Goal: Task Accomplishment & Management: Complete application form

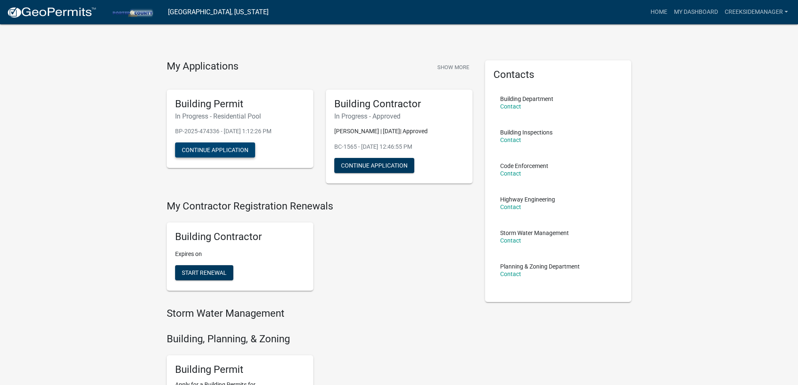
click at [216, 148] on button "Continue Application" at bounding box center [215, 149] width 80 height 15
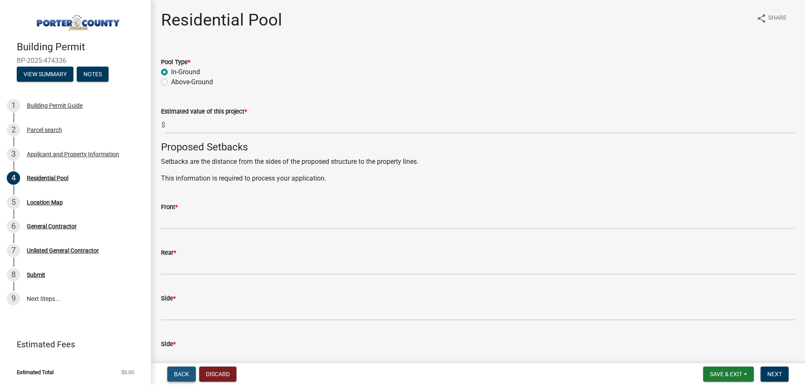
click at [184, 375] on span "Back" at bounding box center [181, 374] width 15 height 7
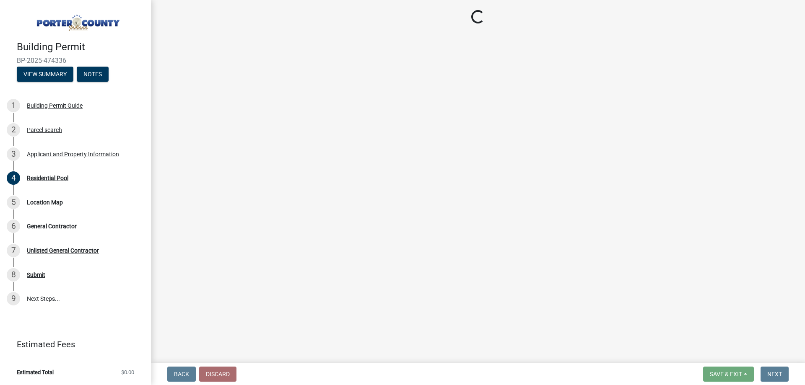
select select "3ef279d8-364d-4472-9edf-8c32643de6c0"
select select "b800d0da-e05b-4bfb-9059-90d625c2cfa9"
select select "e2d1b1d7-ccc9-456b-9e96-e16306515997"
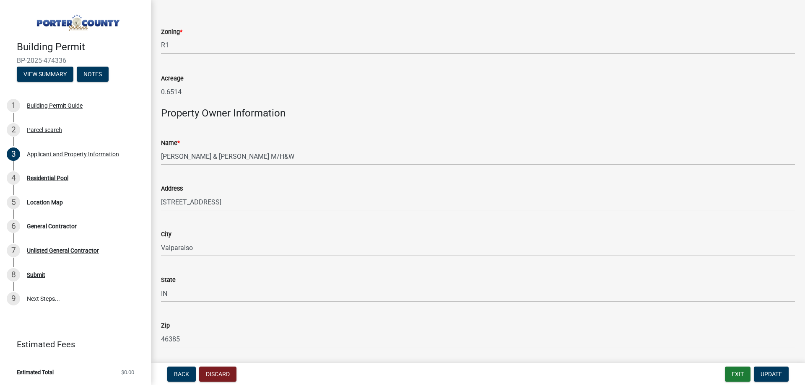
scroll to position [782, 0]
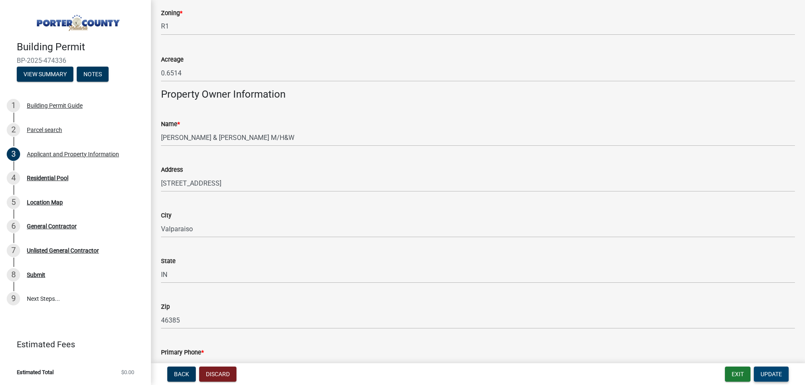
click at [773, 374] on span "Update" at bounding box center [770, 374] width 21 height 7
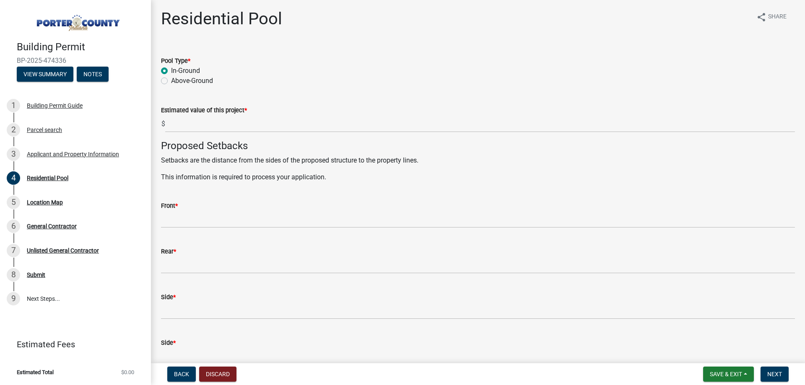
scroll to position [0, 0]
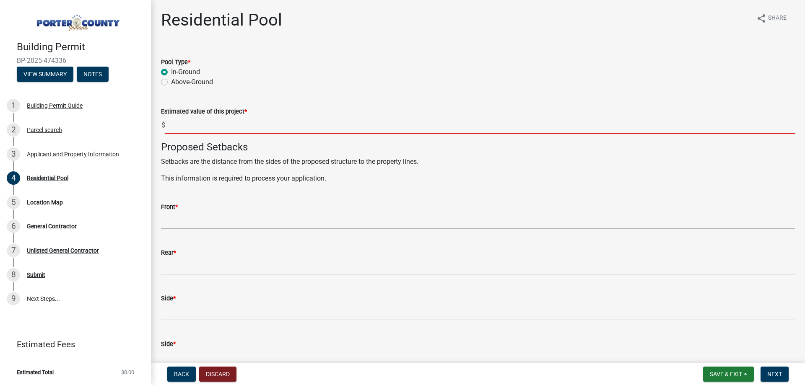
click at [207, 124] on input "text" at bounding box center [479, 124] width 629 height 17
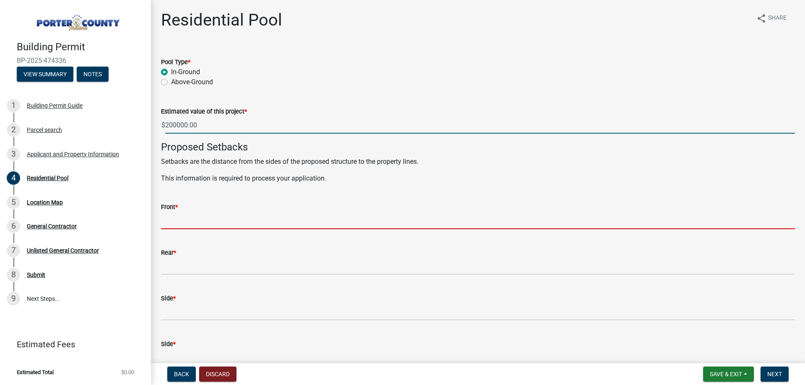
type input "200000"
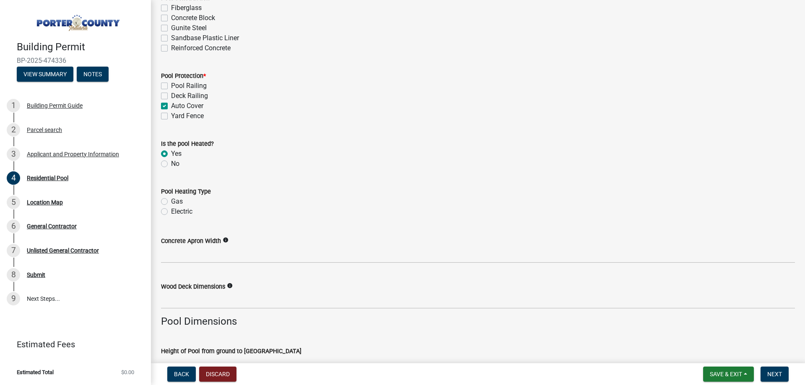
scroll to position [391, 0]
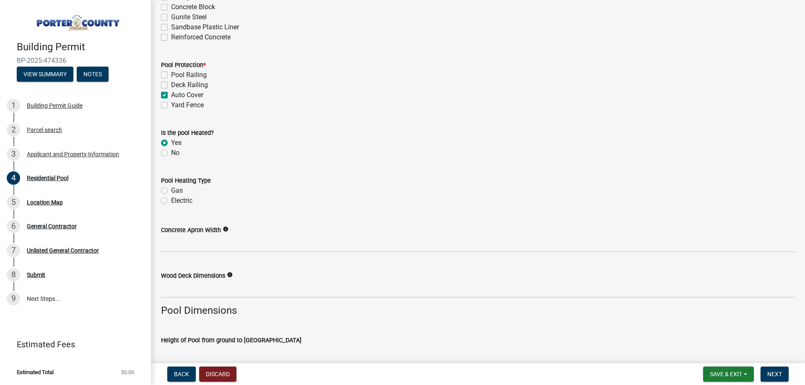
click at [171, 196] on label "Gas" at bounding box center [177, 191] width 12 height 10
click at [171, 191] on input "Gas" at bounding box center [173, 188] width 5 height 5
radio input "true"
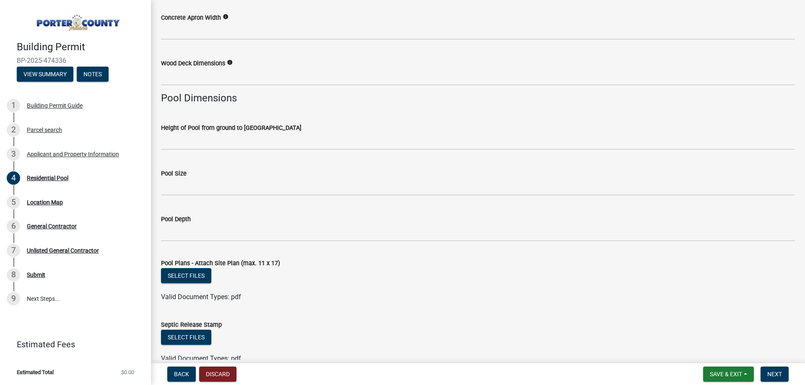
scroll to position [617, 0]
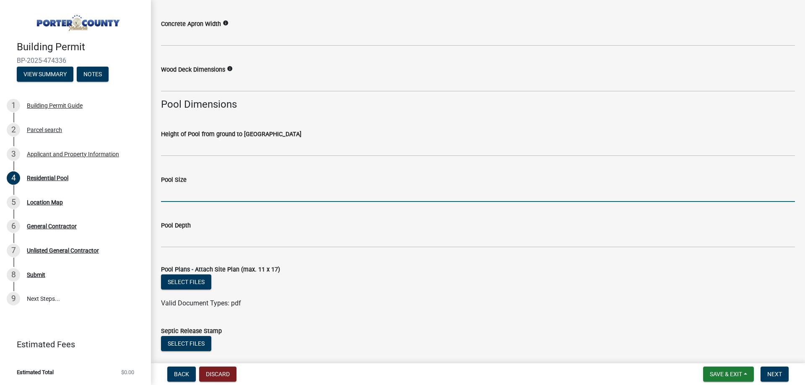
click at [184, 196] on input "Pool Size" at bounding box center [478, 193] width 634 height 17
type input "30' x 16'"
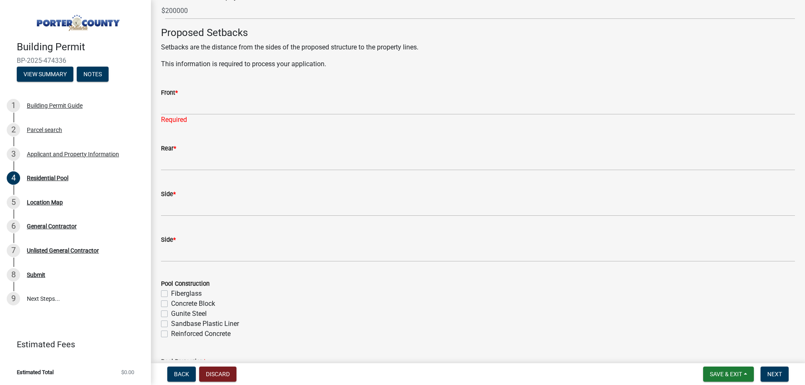
scroll to position [59, 0]
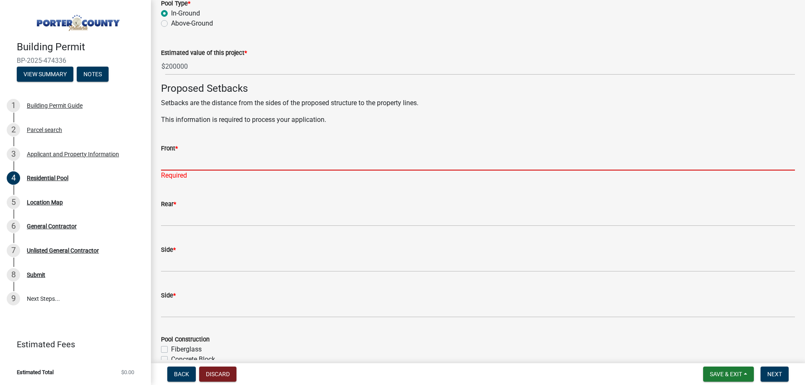
click at [188, 163] on input "Front *" at bounding box center [478, 161] width 634 height 17
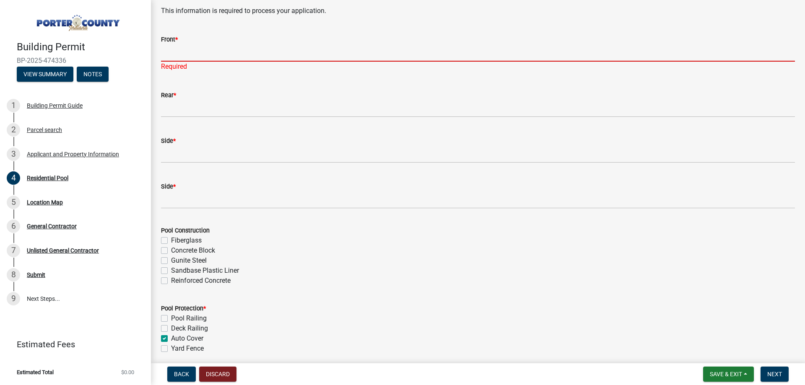
scroll to position [112, 0]
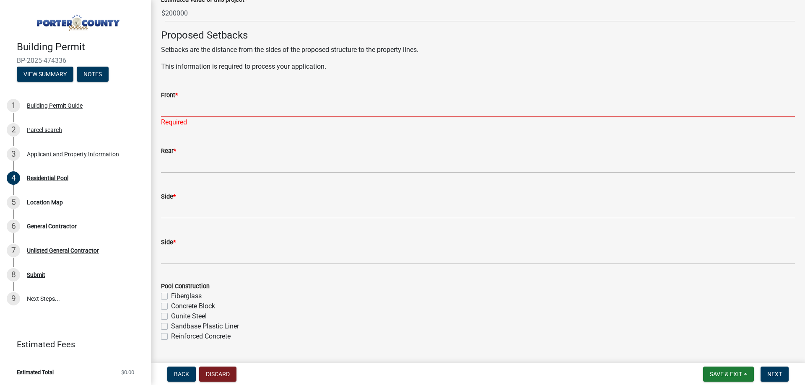
click at [318, 109] on input "Front *" at bounding box center [478, 108] width 634 height 17
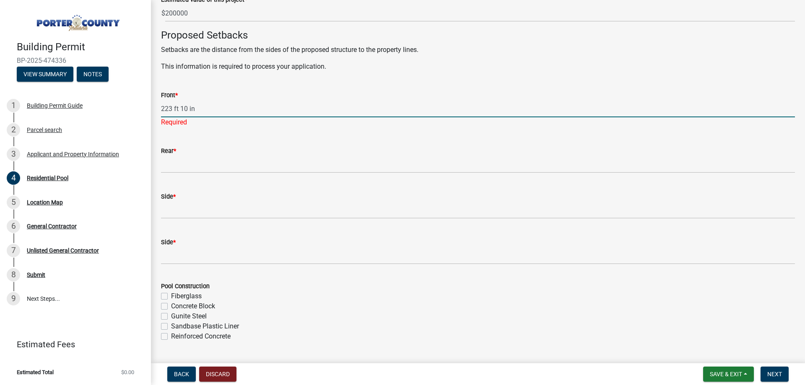
type input "223 ft 10 in"
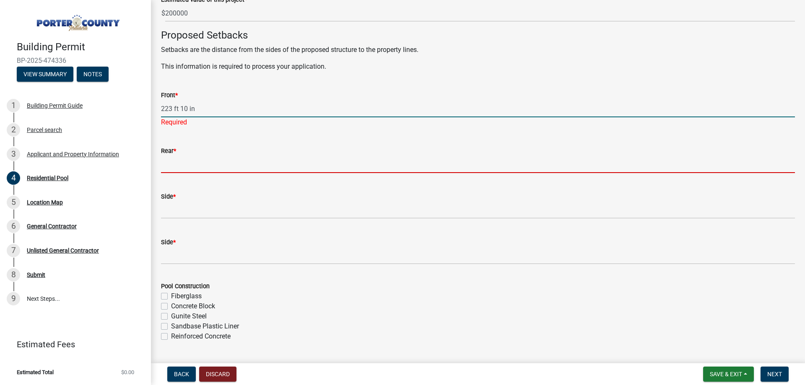
click at [179, 166] on wm-data-entity-input "Rear *" at bounding box center [478, 157] width 634 height 46
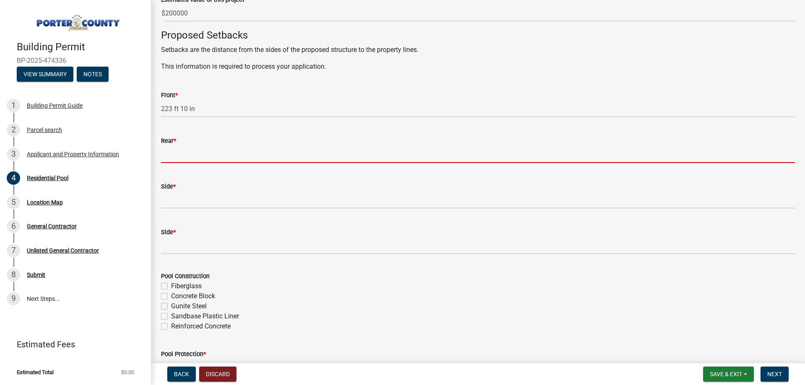
click at [186, 157] on input "Rear *" at bounding box center [478, 154] width 634 height 17
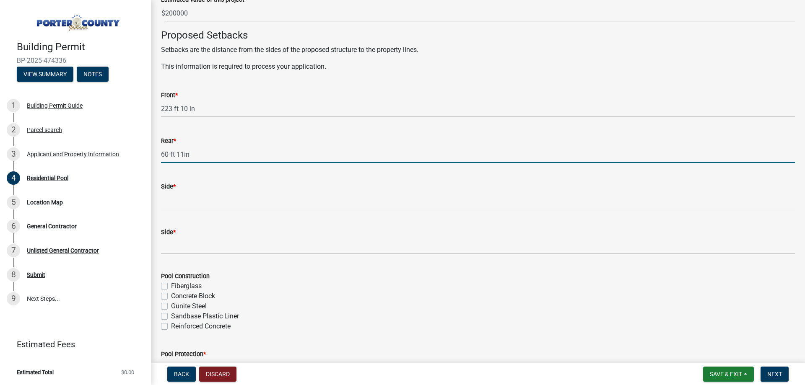
click at [183, 156] on input "60 ft 11in" at bounding box center [478, 154] width 634 height 17
type input "60' x 11""
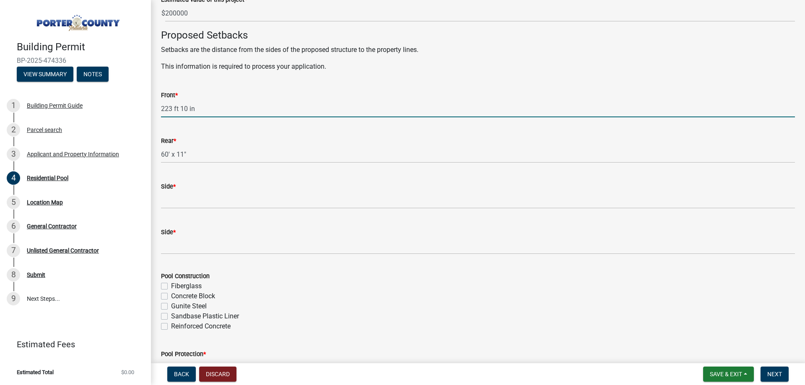
click at [179, 109] on input "223 ft 10 in" at bounding box center [478, 108] width 634 height 17
click at [200, 108] on input "223' x 10 in" at bounding box center [478, 108] width 634 height 17
type input "223' x 10 '"
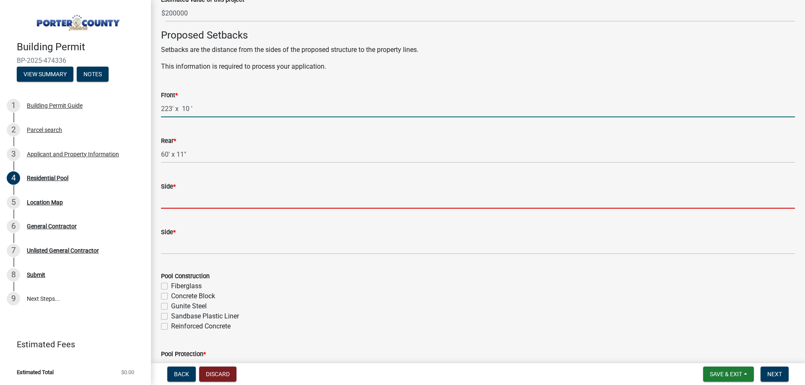
click at [180, 203] on input "Side *" at bounding box center [478, 200] width 634 height 17
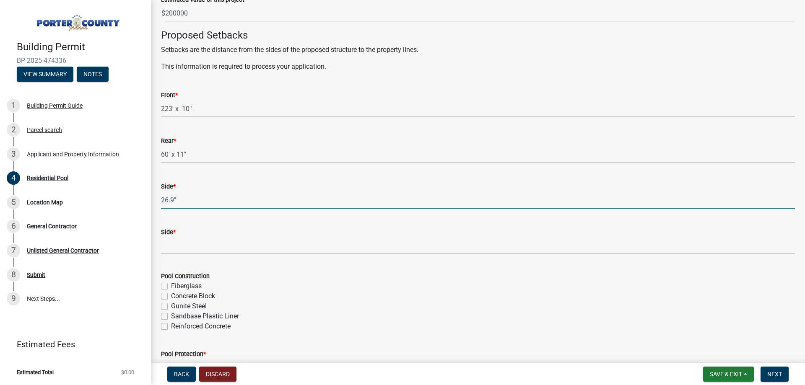
type input "26.9""
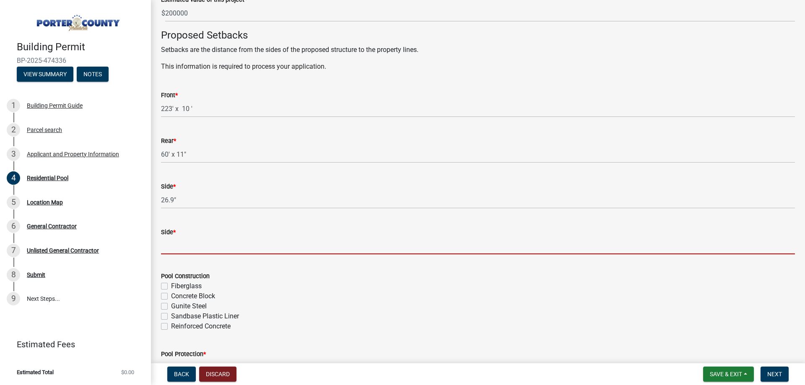
click at [173, 249] on input "Side *" at bounding box center [478, 245] width 634 height 17
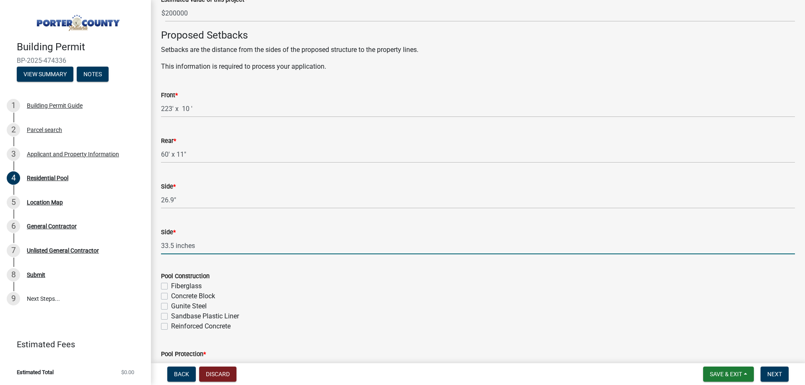
type input "33.5 inches"
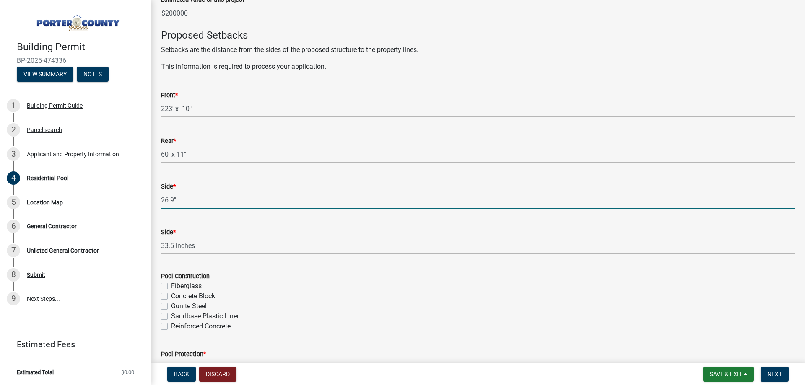
click at [189, 198] on input "26.9"" at bounding box center [478, 200] width 634 height 17
type input "26.9 inches"
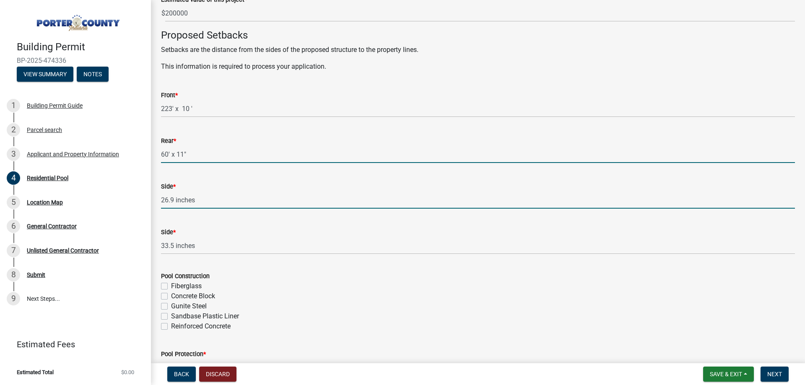
click at [193, 154] on input "60' x 11"" at bounding box center [478, 154] width 634 height 17
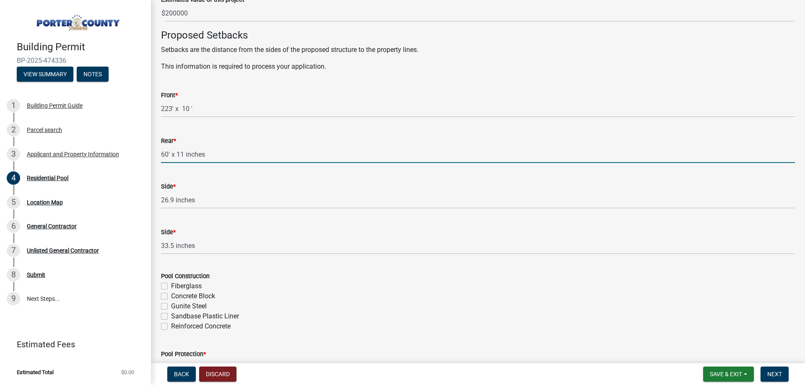
click at [168, 153] on input "60' x 11 inches" at bounding box center [478, 154] width 634 height 17
click at [183, 154] on input "60 foot x 11 inches" at bounding box center [478, 154] width 634 height 17
click at [211, 156] on input "60' x 11 inches" at bounding box center [478, 154] width 634 height 17
type input "60' x 11""
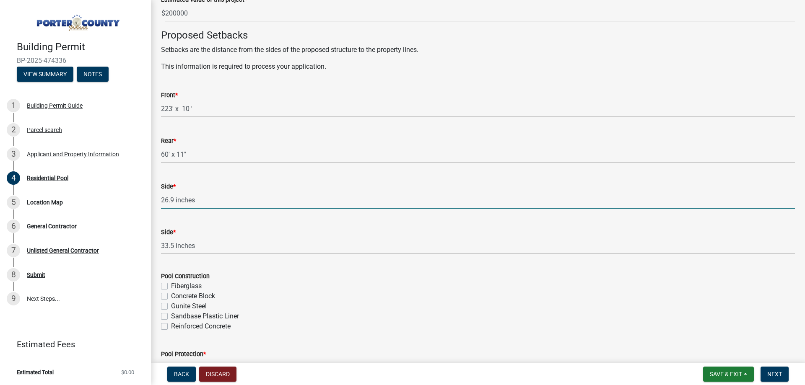
click at [207, 204] on input "26.9 inches" at bounding box center [478, 200] width 634 height 17
type input "26.9""
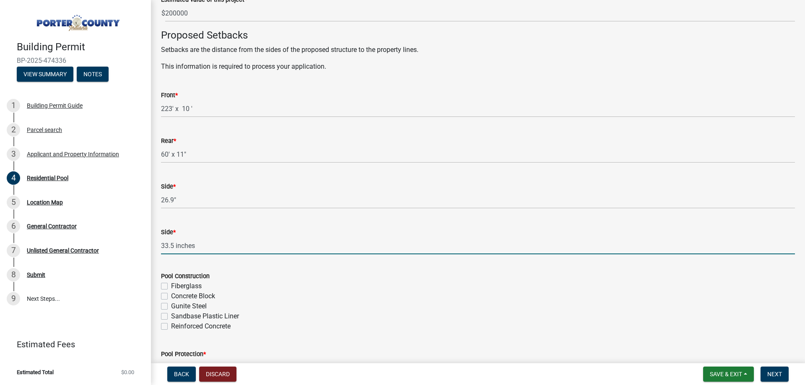
click at [211, 248] on input "33.5 inches" at bounding box center [478, 245] width 634 height 17
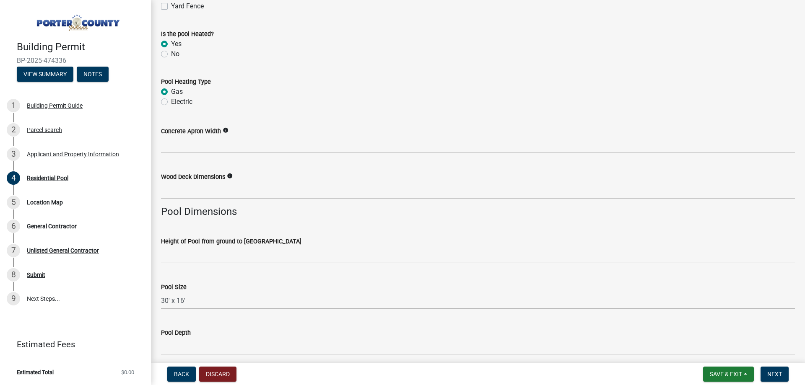
scroll to position [615, 0]
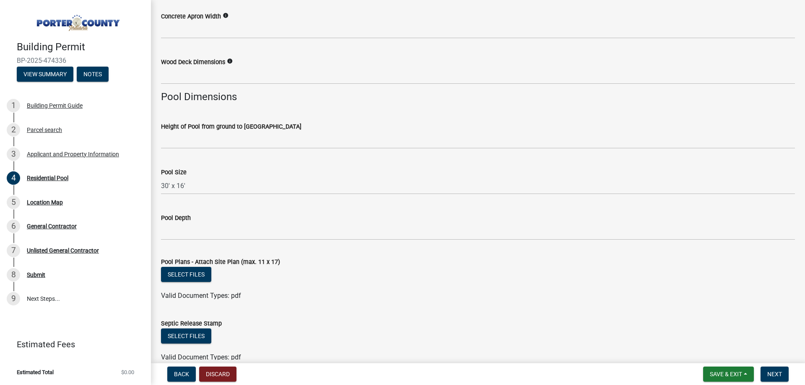
type input "33.5""
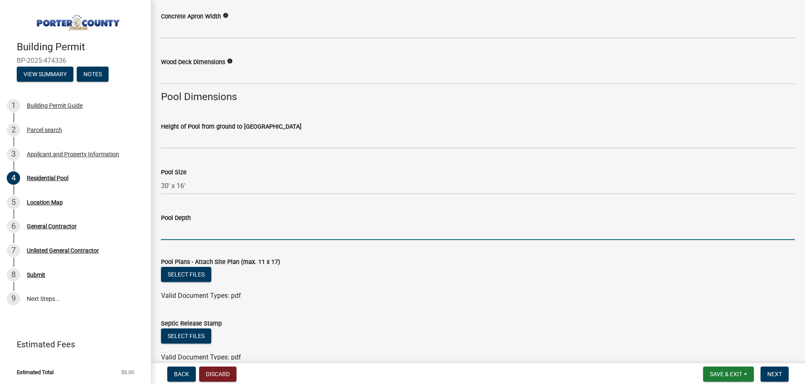
click at [200, 233] on input "Pool Depth" at bounding box center [478, 231] width 634 height 17
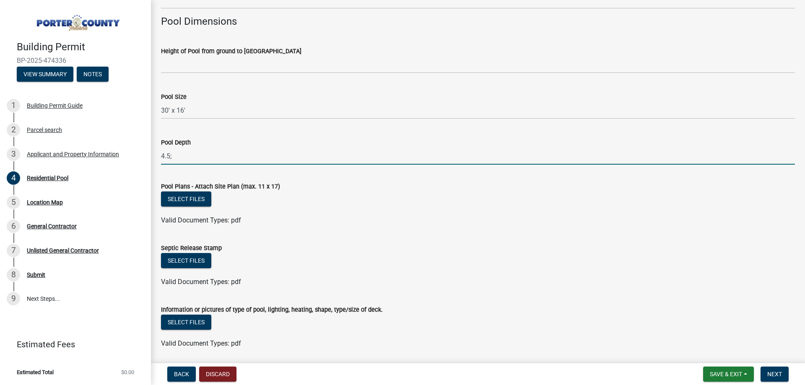
scroll to position [719, 0]
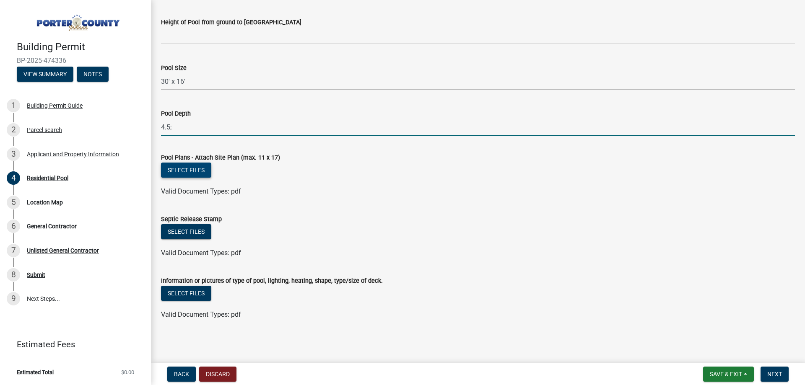
type input "4.5;"
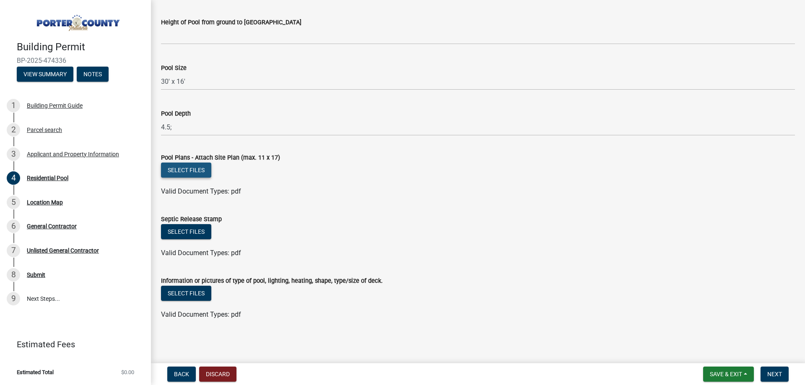
click at [201, 170] on button "Select files" at bounding box center [186, 170] width 50 height 15
click at [779, 376] on span "Next" at bounding box center [774, 374] width 15 height 7
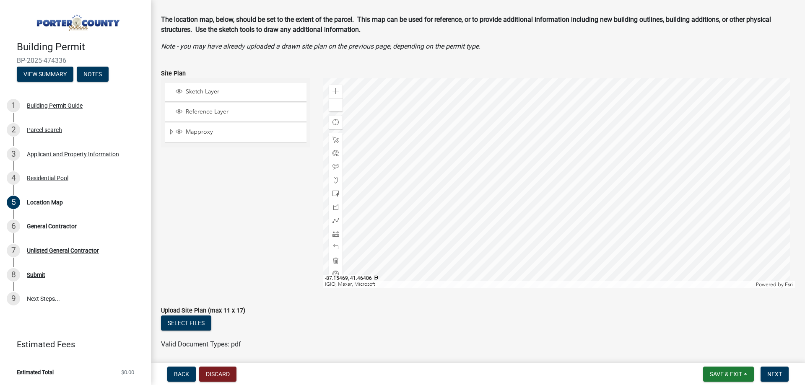
scroll to position [56, 0]
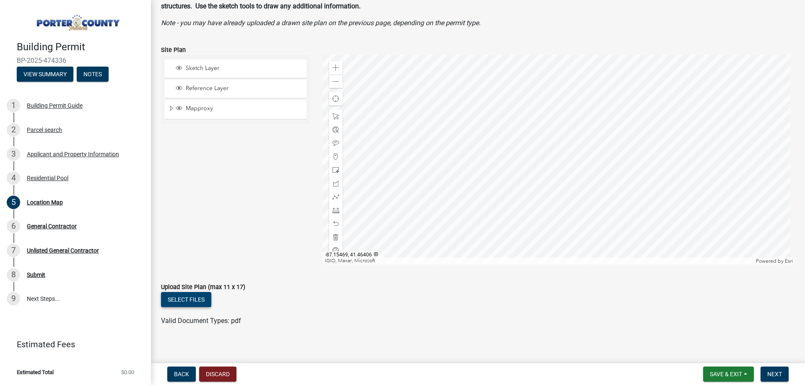
click at [195, 297] on button "Select files" at bounding box center [186, 299] width 50 height 15
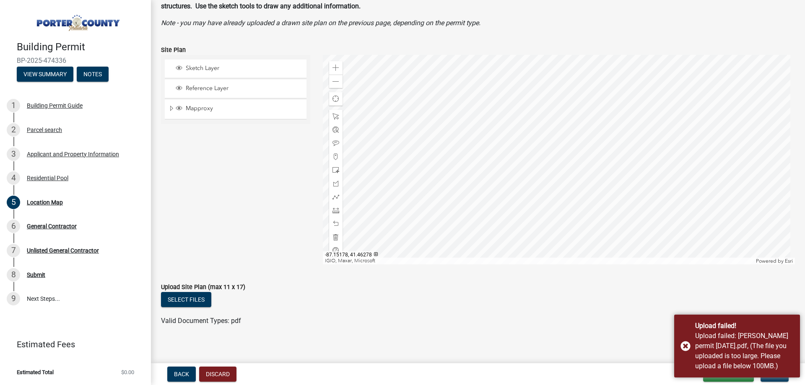
click at [554, 276] on form "Upload Site Plan (max 11 x 17) Select files Valid Document Types: pdf" at bounding box center [478, 299] width 634 height 54
drag, startPoint x: 785, startPoint y: 324, endPoint x: 740, endPoint y: 337, distance: 47.1
click at [783, 324] on div "Upload failed!" at bounding box center [744, 326] width 98 height 10
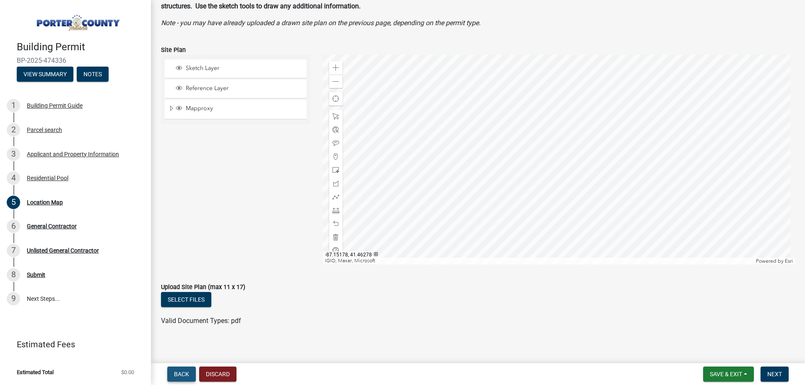
click at [178, 372] on span "Back" at bounding box center [181, 374] width 15 height 7
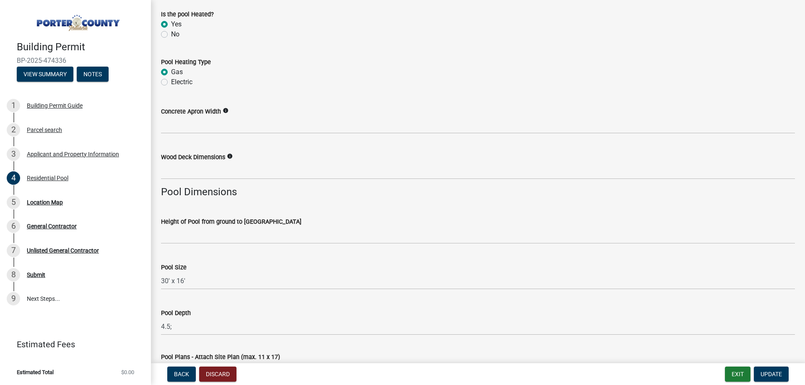
scroll to position [670, 0]
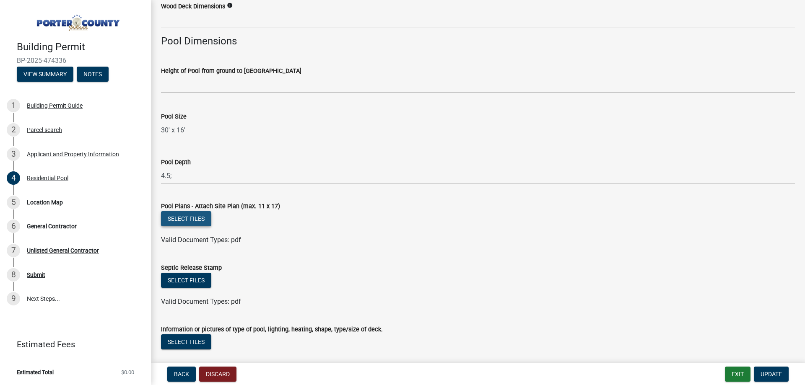
click at [186, 220] on button "Select files" at bounding box center [186, 218] width 50 height 15
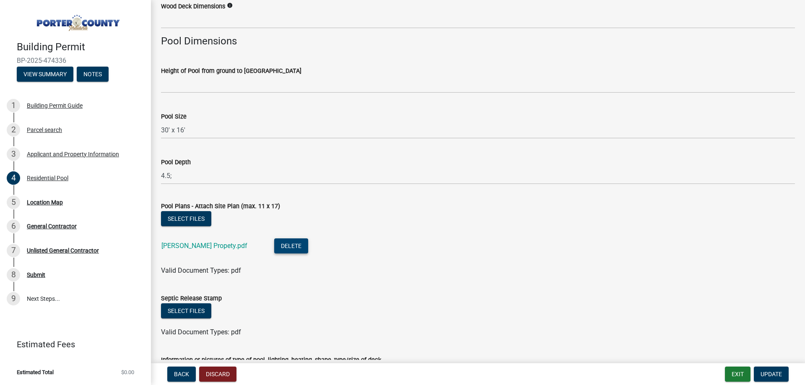
click at [274, 246] on button "Delete" at bounding box center [291, 245] width 34 height 15
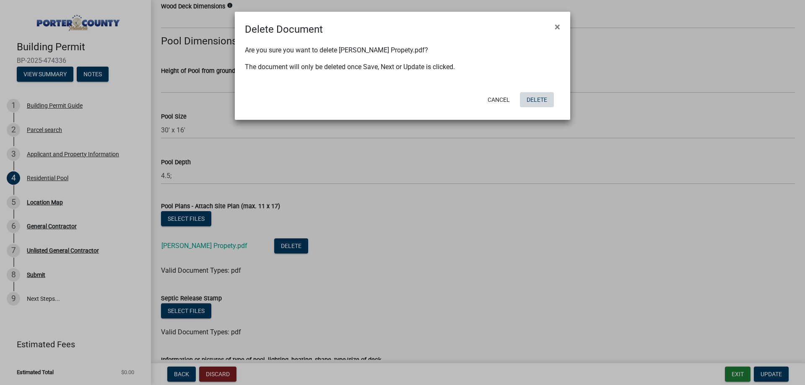
click at [533, 98] on button "Delete" at bounding box center [537, 99] width 34 height 15
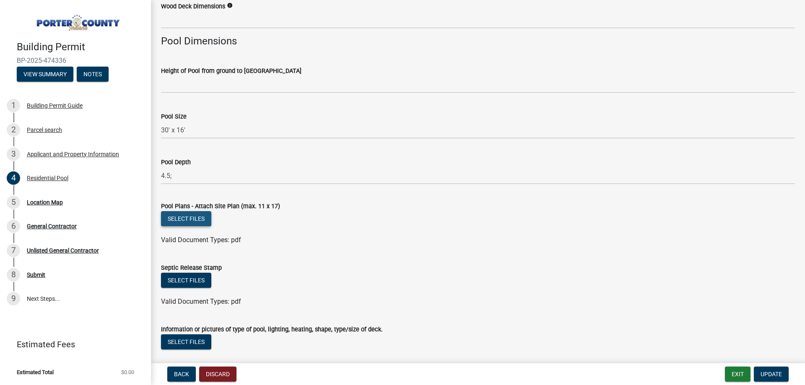
click at [197, 217] on button "Select files" at bounding box center [186, 218] width 50 height 15
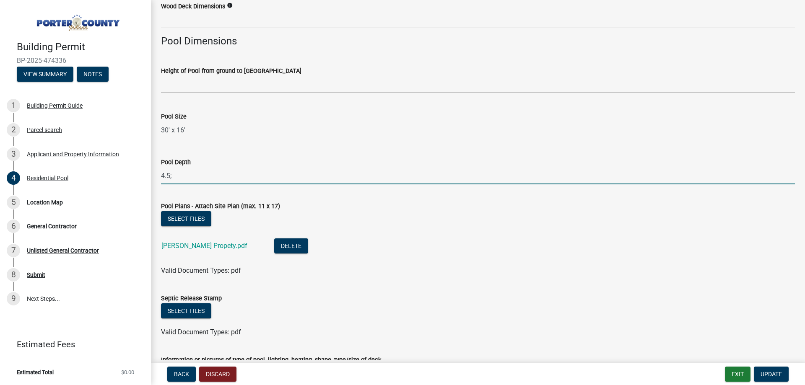
click at [208, 179] on input "4.5;" at bounding box center [478, 175] width 634 height 17
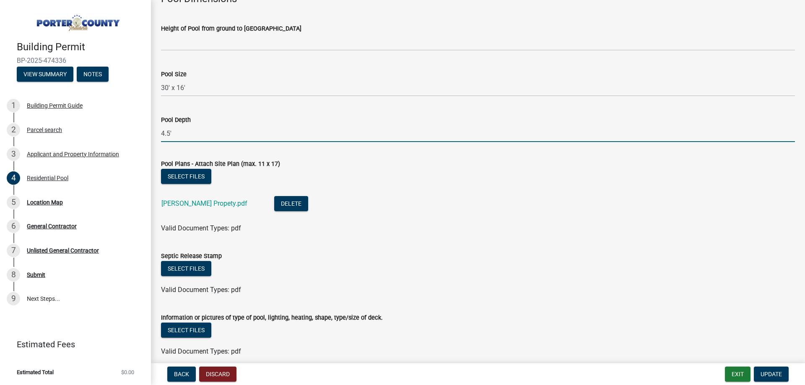
scroll to position [750, 0]
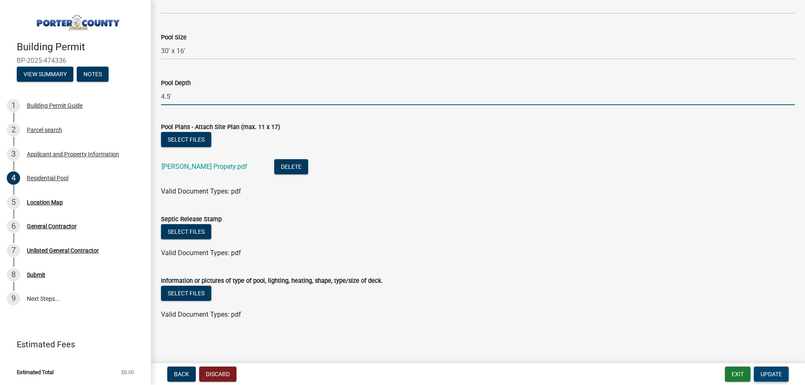
type input "4.5'"
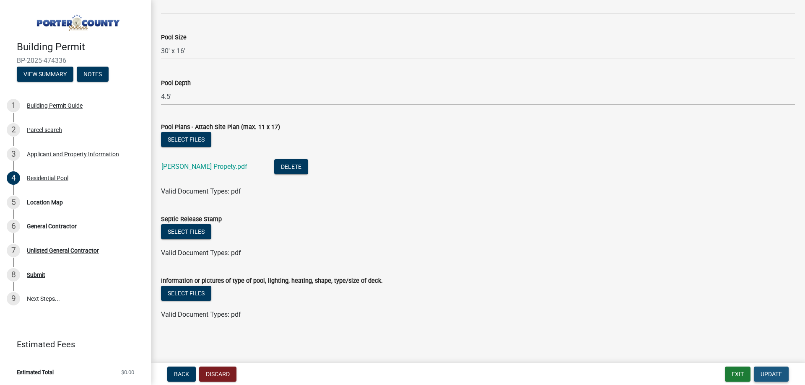
click at [782, 373] on button "Update" at bounding box center [770, 374] width 35 height 15
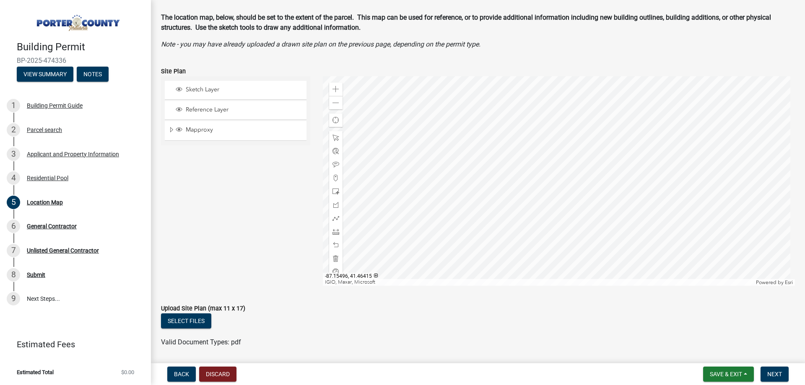
scroll to position [56, 0]
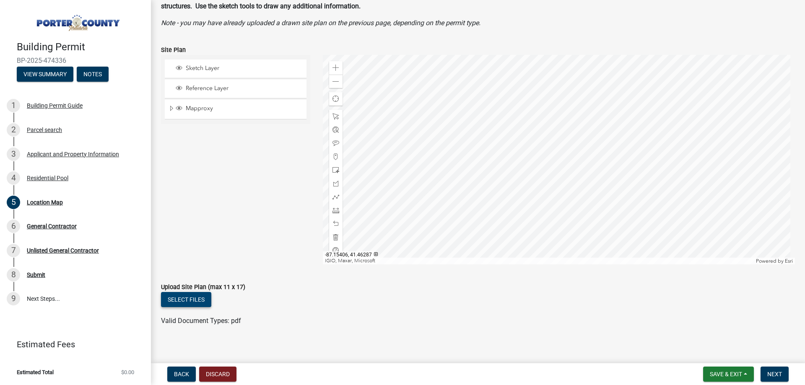
click at [173, 296] on button "Select files" at bounding box center [186, 299] width 50 height 15
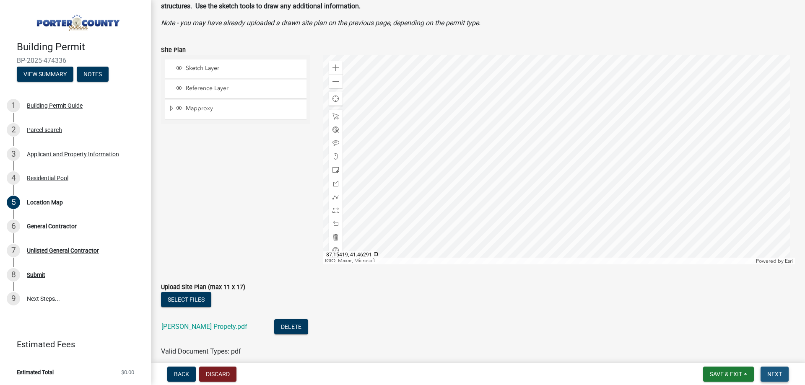
click at [783, 374] on button "Next" at bounding box center [774, 374] width 28 height 15
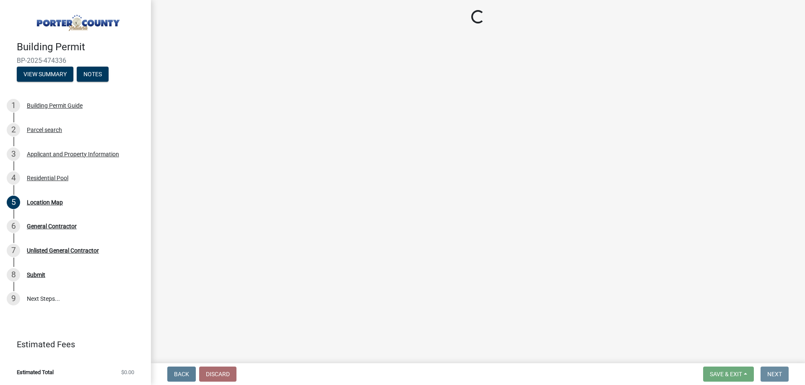
scroll to position [0, 0]
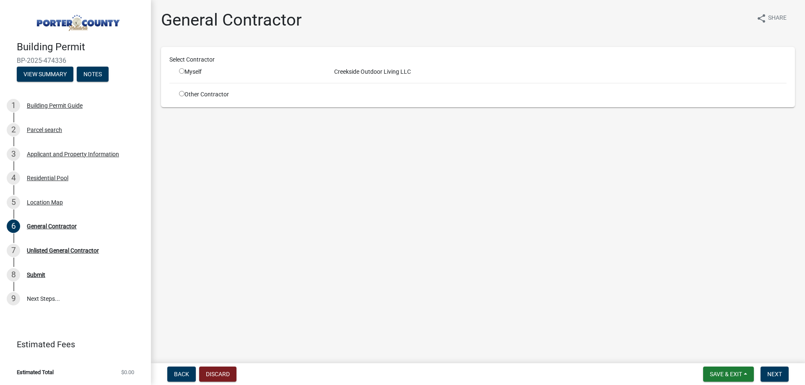
click at [180, 92] on input "radio" at bounding box center [181, 93] width 5 height 5
radio input "true"
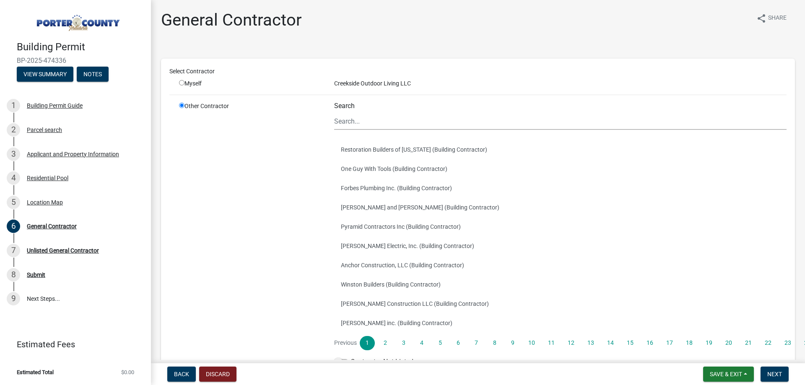
click at [180, 80] on div "Myself" at bounding box center [250, 83] width 142 height 9
click at [181, 82] on input "radio" at bounding box center [181, 82] width 5 height 5
radio input "true"
radio input "false"
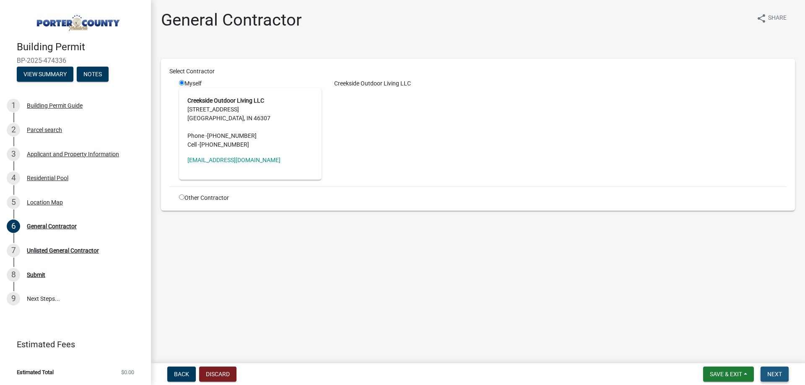
click at [778, 376] on span "Next" at bounding box center [774, 374] width 15 height 7
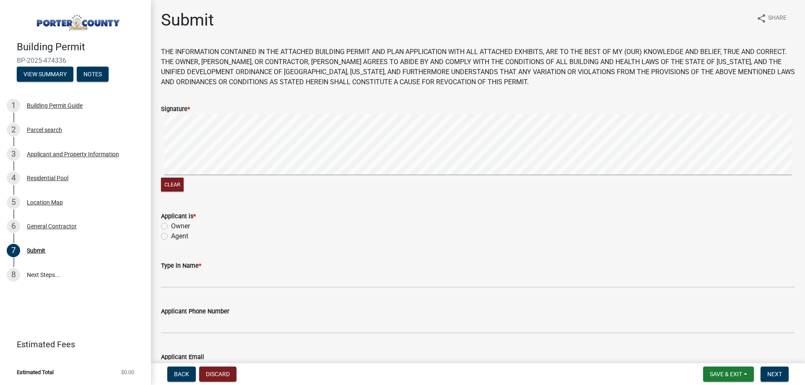
click at [180, 177] on signature-pad at bounding box center [478, 146] width 634 height 64
click at [176, 182] on button "Clear" at bounding box center [172, 185] width 23 height 14
drag, startPoint x: 178, startPoint y: 185, endPoint x: 184, endPoint y: 178, distance: 9.2
click at [179, 184] on button "Clear" at bounding box center [172, 185] width 23 height 14
click at [179, 185] on button "Clear" at bounding box center [172, 185] width 23 height 14
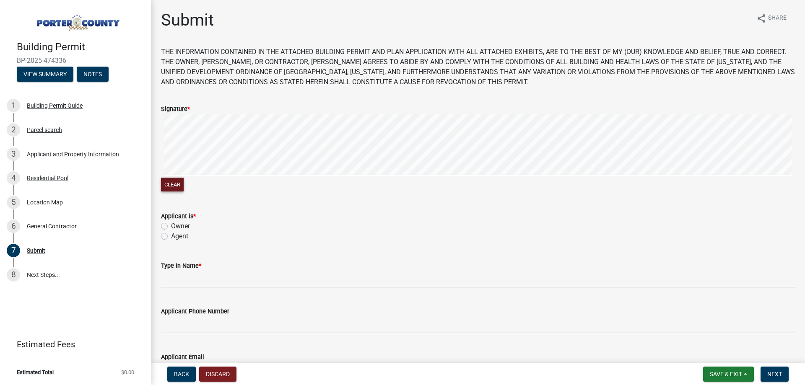
click at [174, 188] on button "Clear" at bounding box center [172, 185] width 23 height 14
click at [181, 186] on button "Clear" at bounding box center [172, 185] width 23 height 14
drag, startPoint x: 184, startPoint y: 189, endPoint x: 173, endPoint y: 190, distance: 10.9
click at [180, 189] on div "Clear" at bounding box center [478, 186] width 634 height 16
click at [173, 190] on button "Clear" at bounding box center [172, 185] width 23 height 14
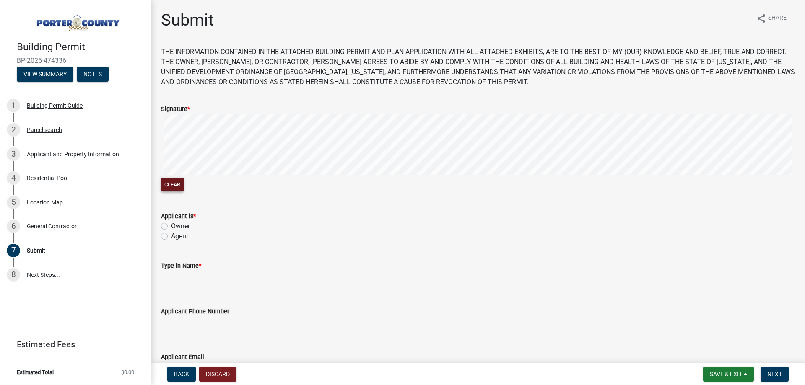
click at [169, 182] on button "Clear" at bounding box center [172, 185] width 23 height 14
drag, startPoint x: 182, startPoint y: 187, endPoint x: 186, endPoint y: 183, distance: 6.0
click at [184, 185] on button "Clear" at bounding box center [172, 185] width 23 height 14
click at [213, 180] on div "Clear" at bounding box center [478, 154] width 634 height 80
click at [181, 189] on button "Clear" at bounding box center [172, 185] width 23 height 14
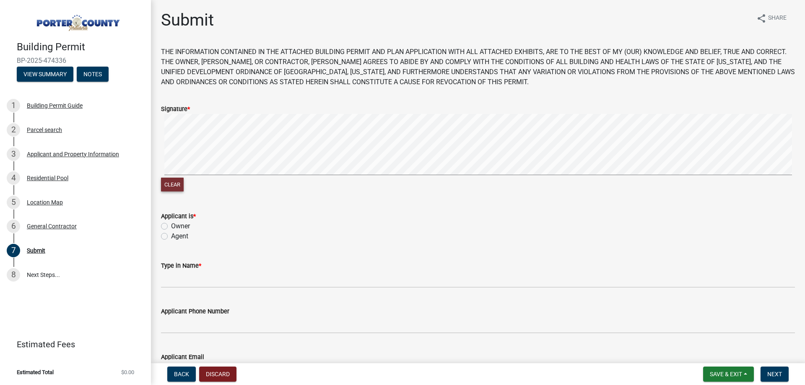
drag, startPoint x: 175, startPoint y: 184, endPoint x: 181, endPoint y: 176, distance: 10.1
click at [175, 184] on button "Clear" at bounding box center [172, 185] width 23 height 14
click at [177, 189] on button "Clear" at bounding box center [172, 185] width 23 height 14
click at [173, 186] on button "Clear" at bounding box center [172, 185] width 23 height 14
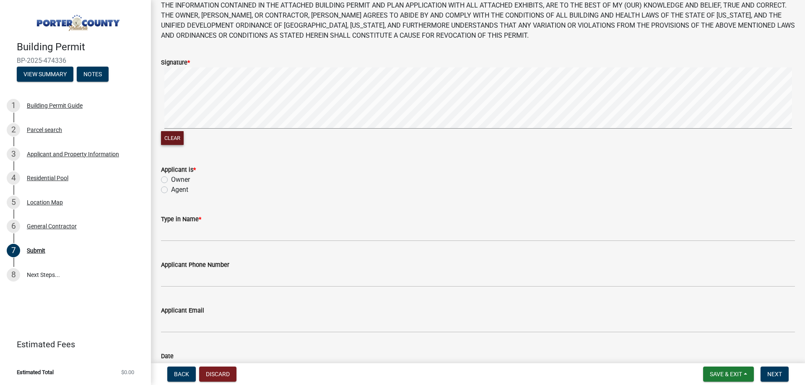
scroll to position [111, 0]
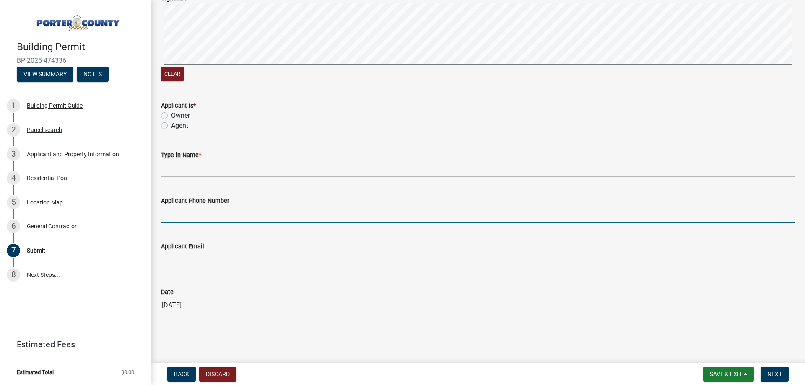
click at [199, 219] on input "Applicant Phone Number" at bounding box center [478, 214] width 634 height 17
type input "[PHONE_NUMBER]"
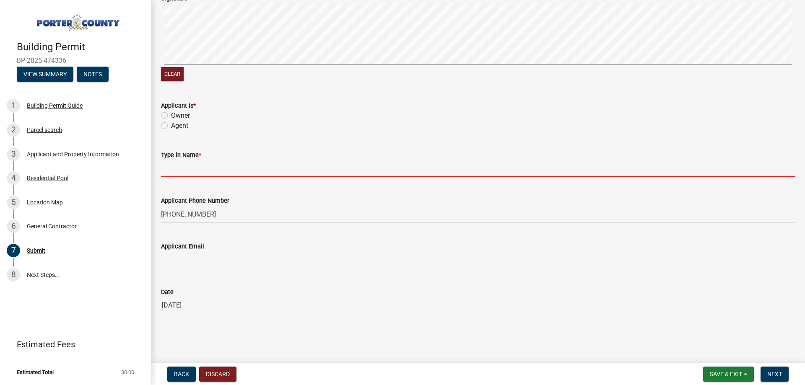
click at [182, 170] on input "Type in Name *" at bounding box center [478, 168] width 634 height 17
type input "[PERSON_NAME]"
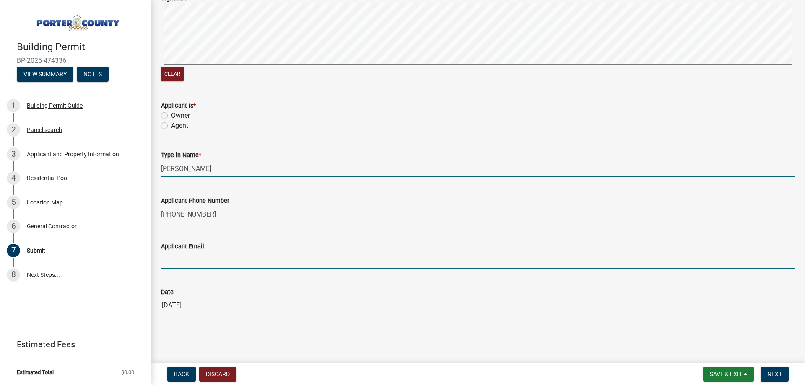
click at [242, 263] on input "Applicant Email" at bounding box center [478, 259] width 634 height 17
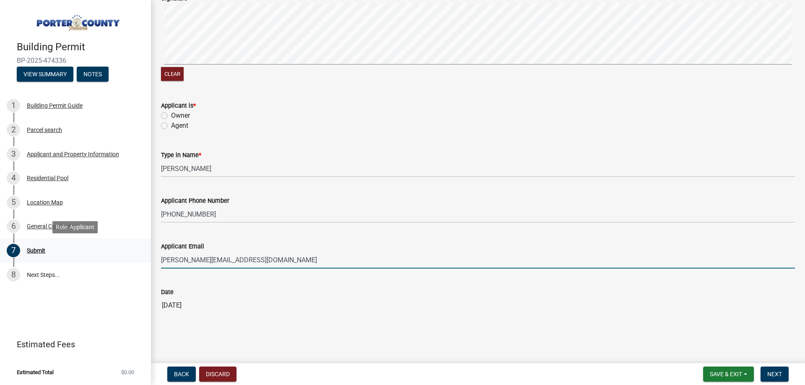
drag, startPoint x: 184, startPoint y: 259, endPoint x: 94, endPoint y: 257, distance: 89.7
click at [95, 258] on div "Building Permit BP-2025-474336 View Summary Notes 1 Building Permit Guide 2 Par…" at bounding box center [402, 192] width 805 height 385
type input "[EMAIL_ADDRESS][DOMAIN_NAME]"
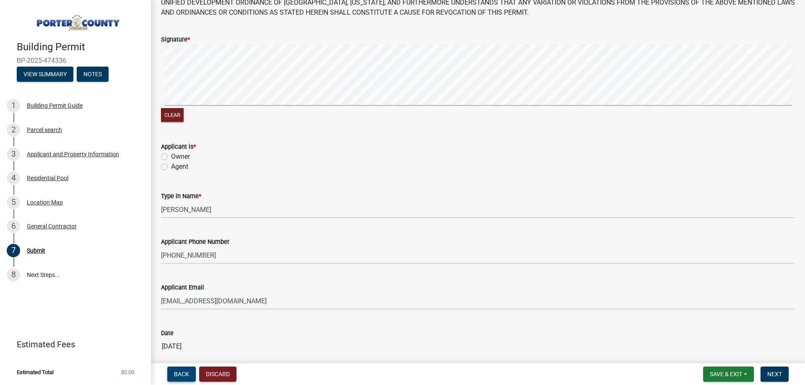
scroll to position [0, 0]
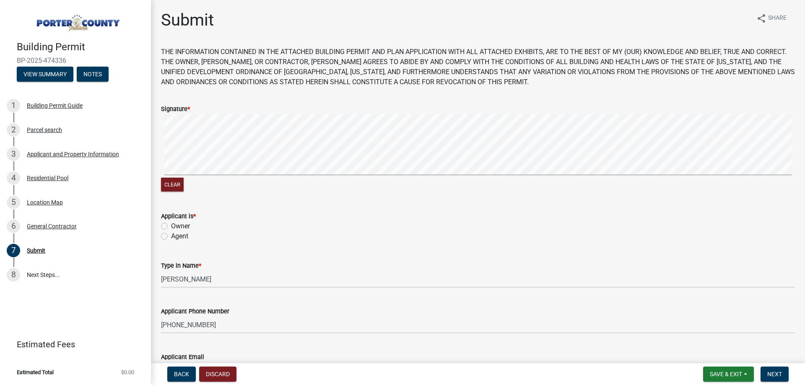
click at [171, 236] on label "Agent" at bounding box center [179, 236] width 17 height 10
click at [171, 236] on input "Agent" at bounding box center [173, 233] width 5 height 5
radio input "true"
click at [181, 380] on button "Back" at bounding box center [181, 374] width 28 height 15
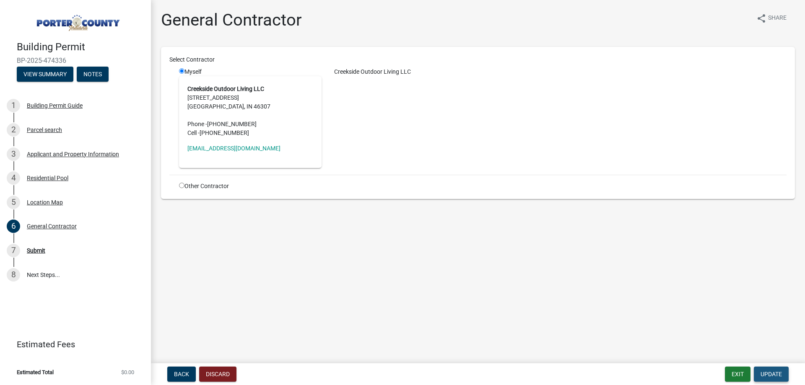
click at [778, 375] on span "Update" at bounding box center [770, 374] width 21 height 7
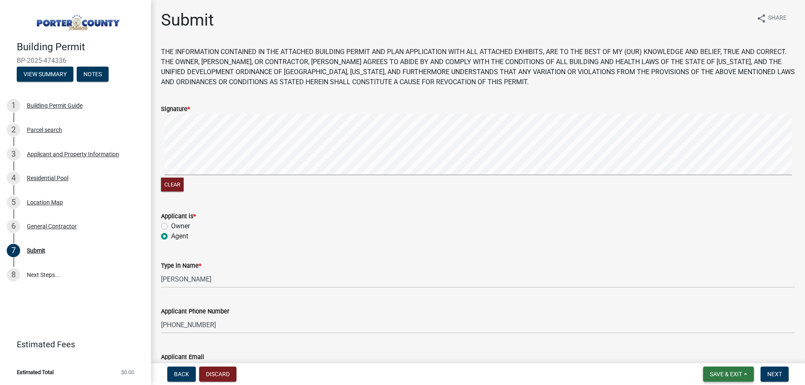
click at [731, 376] on span "Save & Exit" at bounding box center [725, 374] width 32 height 7
click at [709, 351] on button "Save & Exit" at bounding box center [719, 352] width 67 height 20
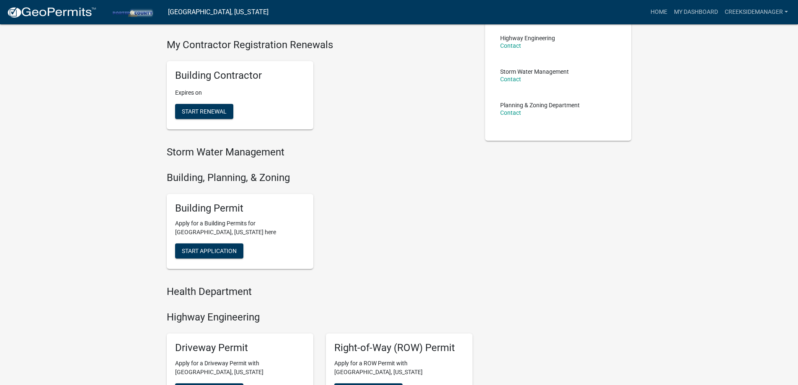
scroll to position [168, 0]
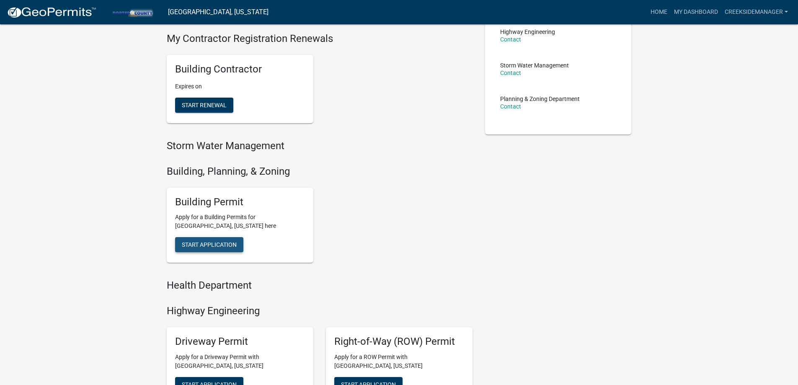
click at [202, 245] on span "Start Application" at bounding box center [209, 244] width 55 height 7
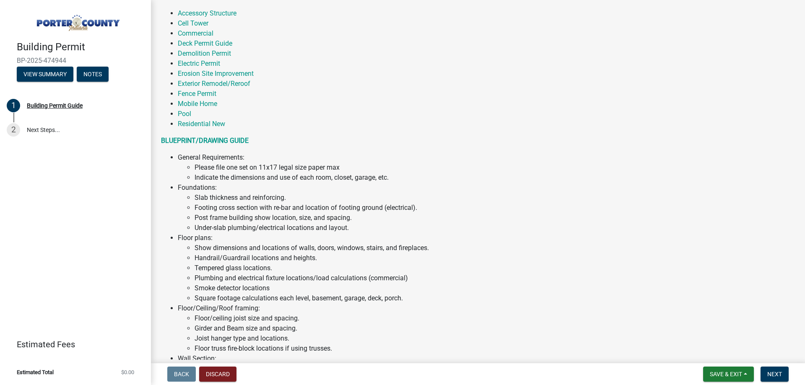
scroll to position [172, 0]
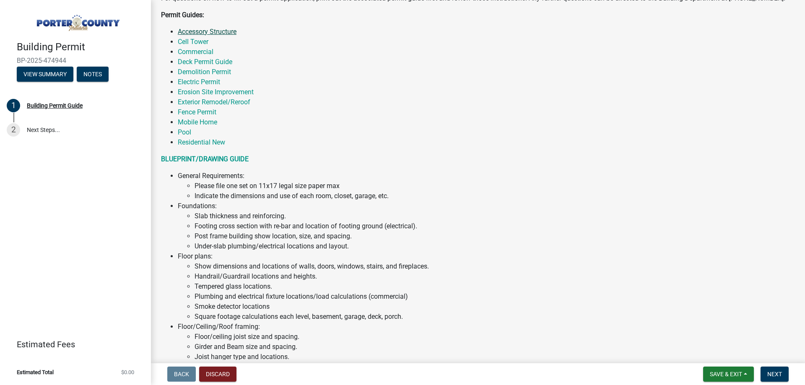
click at [218, 34] on link "Accessory Structure" at bounding box center [207, 32] width 59 height 8
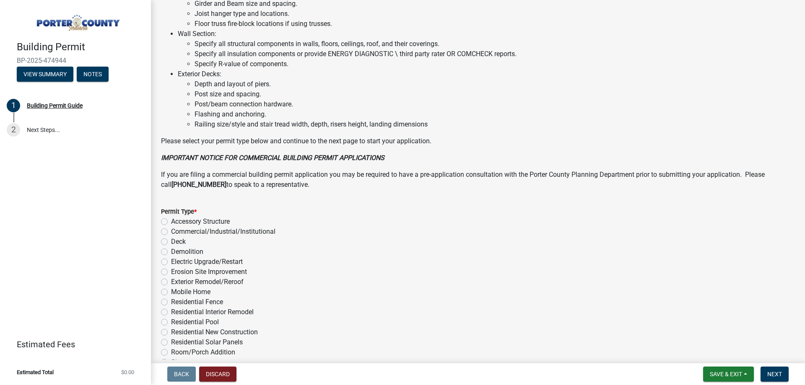
scroll to position [563, 0]
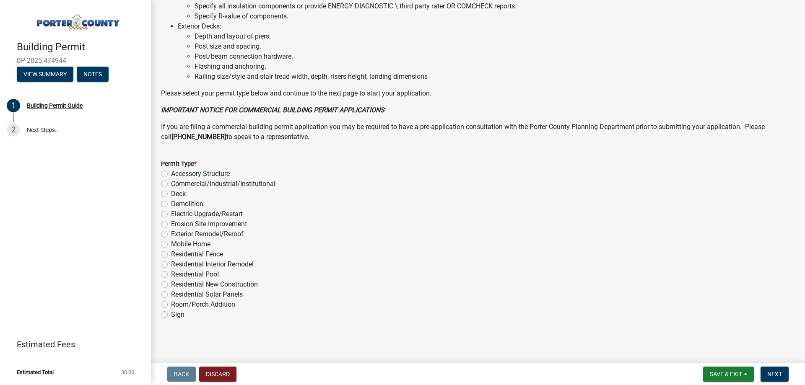
click at [171, 171] on label "Accessory Structure" at bounding box center [200, 174] width 59 height 10
click at [171, 171] on input "Accessory Structure" at bounding box center [173, 171] width 5 height 5
radio input "true"
click at [770, 372] on span "Next" at bounding box center [774, 374] width 15 height 7
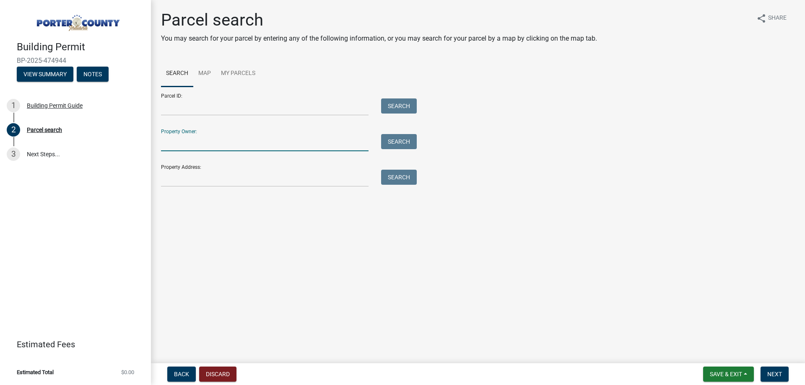
click at [175, 146] on input "Property Owner:" at bounding box center [264, 142] width 207 height 17
type input "Jason Urbaniak"
click at [225, 178] on input "Property Address:" at bounding box center [264, 178] width 207 height 17
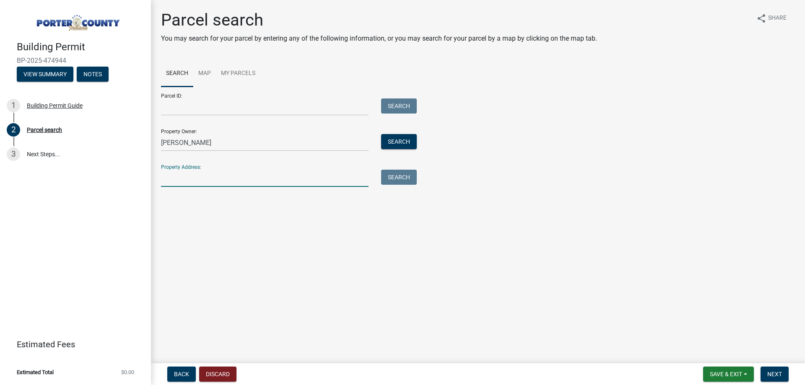
type input "450 Scarborough Road Valparaiso IN 46385"
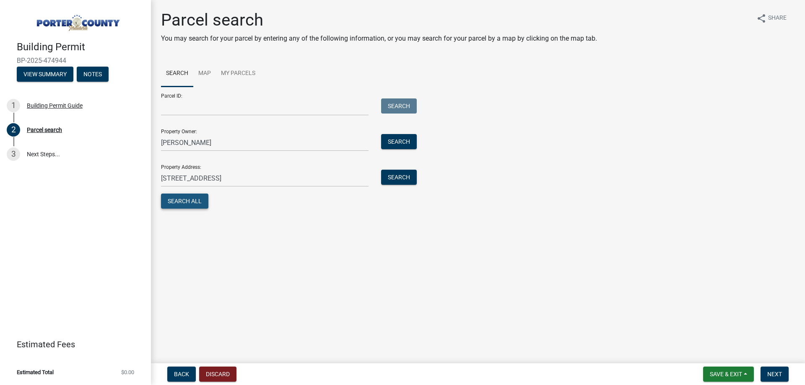
click at [191, 204] on button "Search All" at bounding box center [184, 201] width 47 height 15
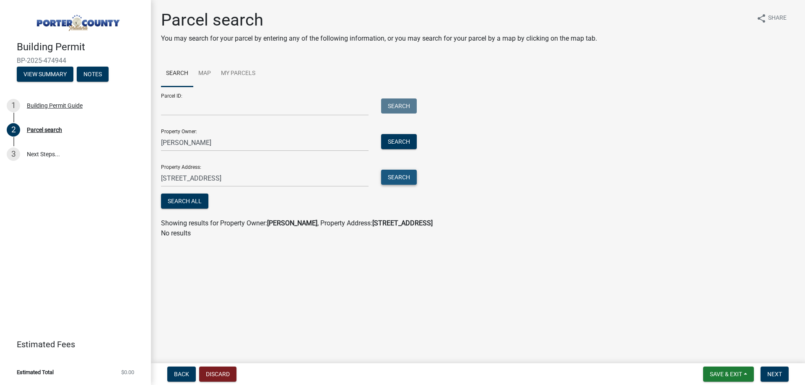
click at [399, 179] on button "Search" at bounding box center [399, 177] width 36 height 15
click at [395, 138] on button "Search" at bounding box center [399, 141] width 36 height 15
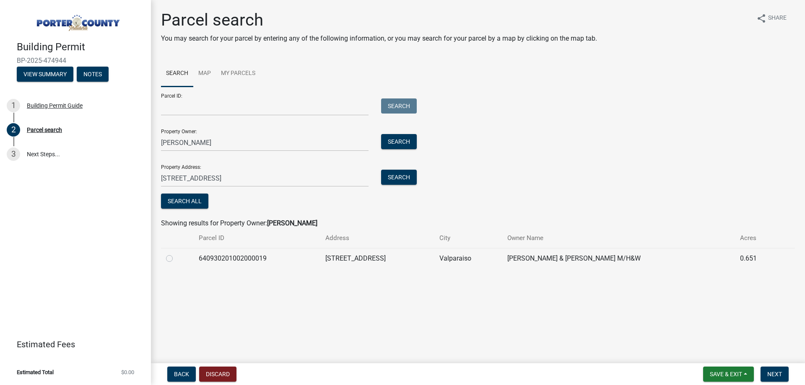
click at [176, 254] on label at bounding box center [176, 254] width 0 height 0
click at [176, 259] on input "radio" at bounding box center [178, 256] width 5 height 5
radio input "true"
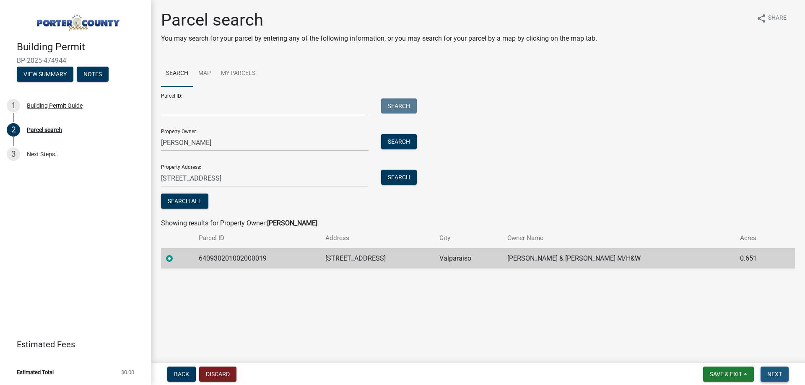
click at [766, 373] on button "Next" at bounding box center [774, 374] width 28 height 15
click at [774, 375] on span "Next" at bounding box center [774, 374] width 15 height 7
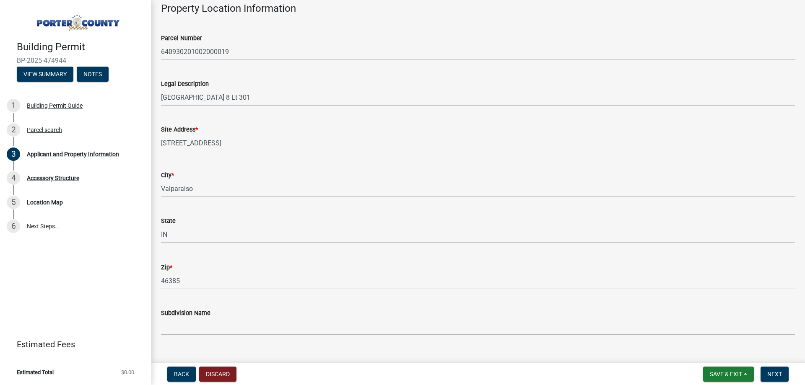
scroll to position [223, 0]
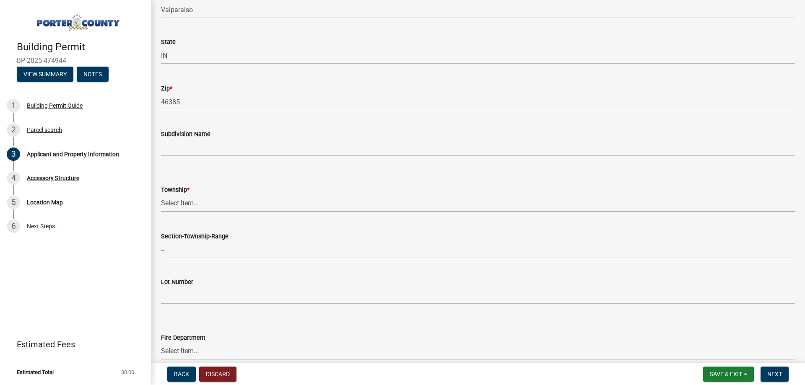
click at [199, 207] on select "Select Item... [PERSON_NAME][GEOGRAPHIC_DATA] [PERSON_NAME][GEOGRAPHIC_DATA] [G…" at bounding box center [478, 203] width 634 height 17
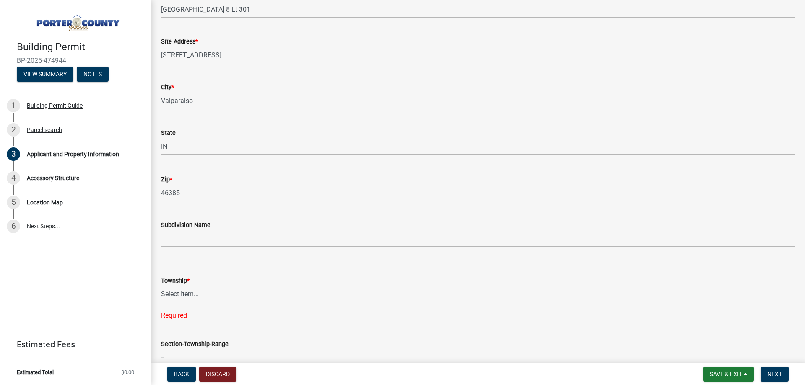
scroll to position [168, 0]
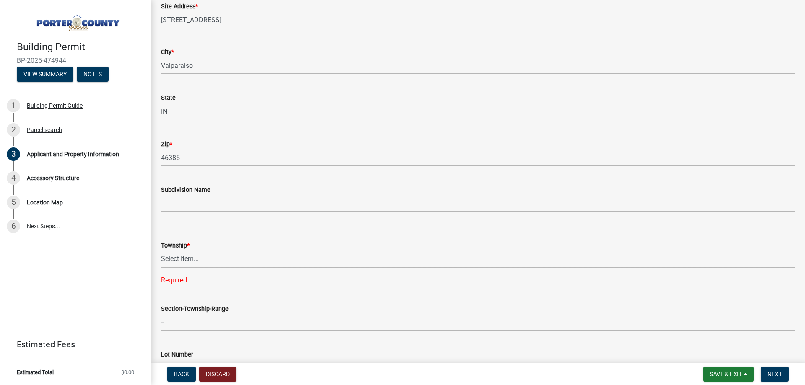
click at [203, 256] on select "Select Item... [PERSON_NAME][GEOGRAPHIC_DATA] [PERSON_NAME][GEOGRAPHIC_DATA] [G…" at bounding box center [478, 259] width 634 height 17
click at [161, 251] on select "Select Item... [PERSON_NAME][GEOGRAPHIC_DATA] [PERSON_NAME][GEOGRAPHIC_DATA] [G…" at bounding box center [478, 259] width 634 height 17
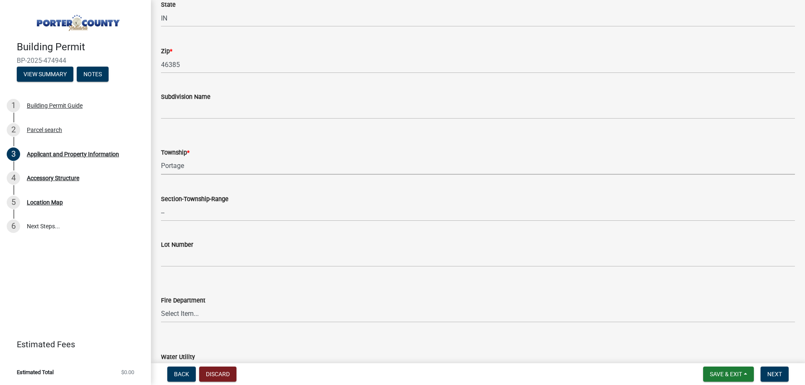
scroll to position [280, 0]
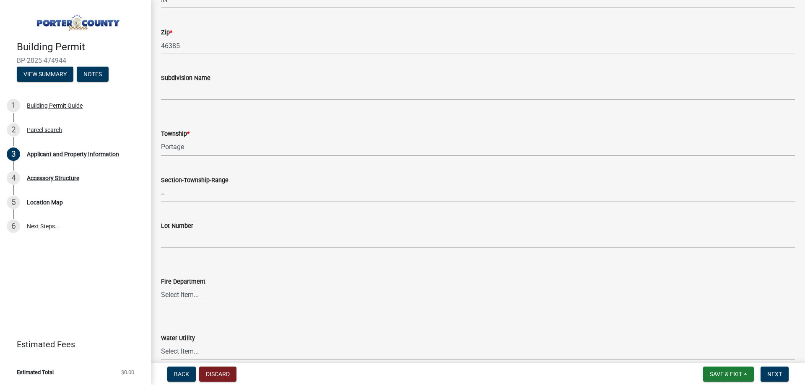
click at [280, 145] on select "Select Item... [PERSON_NAME][GEOGRAPHIC_DATA] [PERSON_NAME][GEOGRAPHIC_DATA] [G…" at bounding box center [478, 147] width 634 height 17
click at [161, 139] on select "Select Item... [PERSON_NAME][GEOGRAPHIC_DATA] [PERSON_NAME][GEOGRAPHIC_DATA] [G…" at bounding box center [478, 147] width 634 height 17
select select "eebc071e-620a-4db8-83e9-cb6b194c67e9"
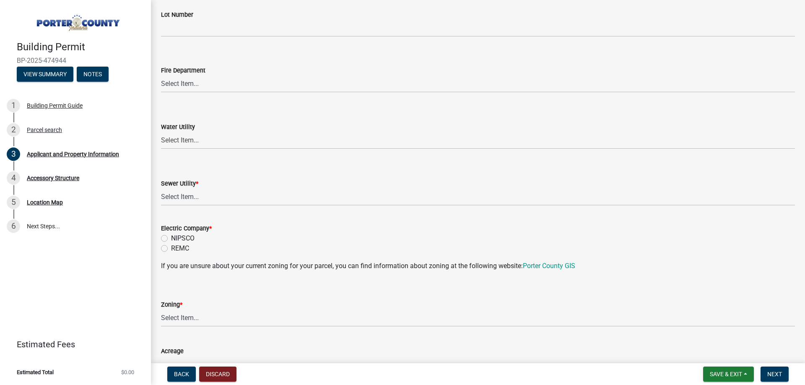
scroll to position [503, 0]
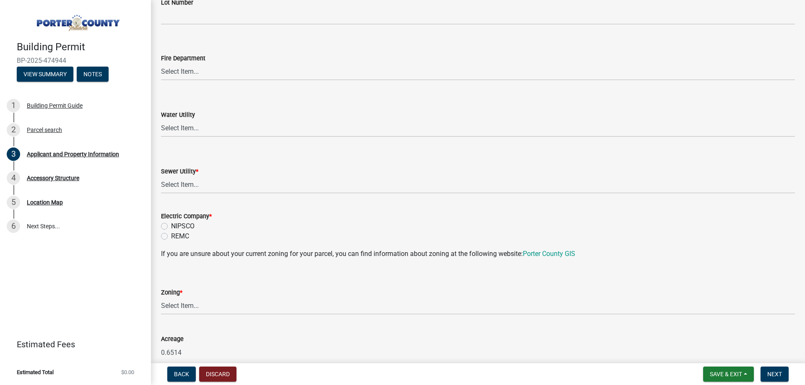
click at [171, 237] on label "REMC" at bounding box center [180, 236] width 18 height 10
click at [171, 237] on input "REMC" at bounding box center [173, 233] width 5 height 5
radio input "true"
click at [184, 304] on select "Select Item... A1 A2 CH CM CN I1 I2 I3 IN MP OT P1 P2 PUD R1 R2 R3 R4 RL RR" at bounding box center [478, 306] width 634 height 17
click at [161, 298] on select "Select Item... A1 A2 CH CM CN I1 I2 I3 IN MP OT P1 P2 PUD R1 R2 R3 R4 RL RR" at bounding box center [478, 306] width 634 height 17
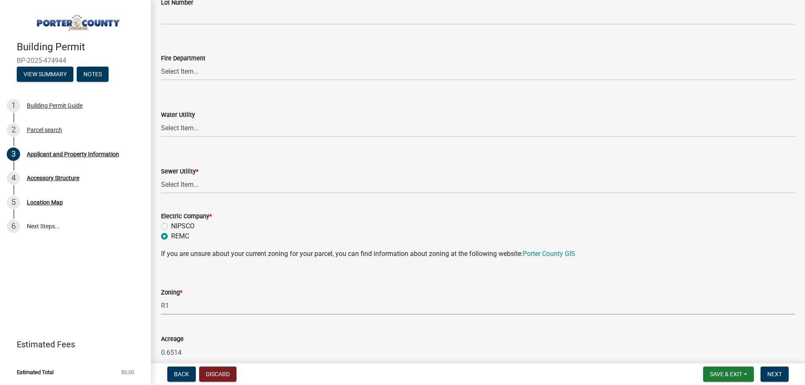
select select "e2d1b1d7-ccc9-456b-9e96-e16306515997"
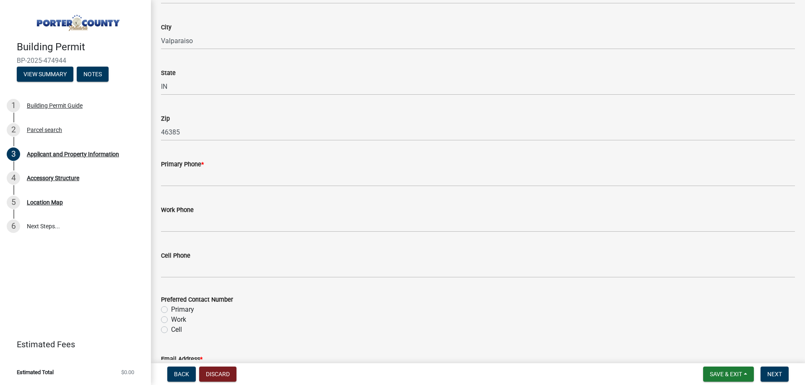
scroll to position [959, 0]
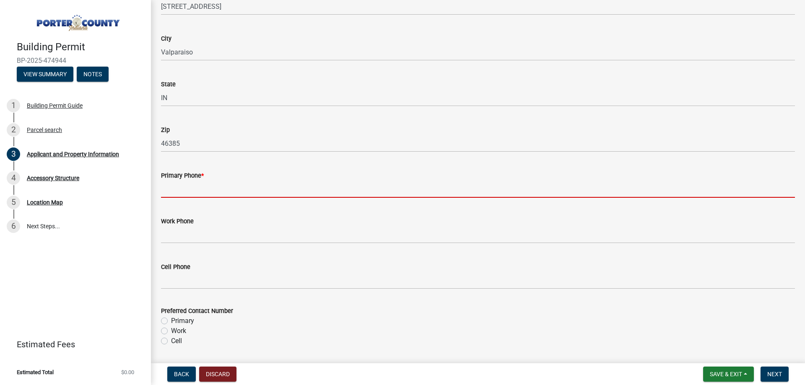
click at [194, 191] on input "Primary Phone *" at bounding box center [478, 189] width 634 height 17
type input "2193062226"
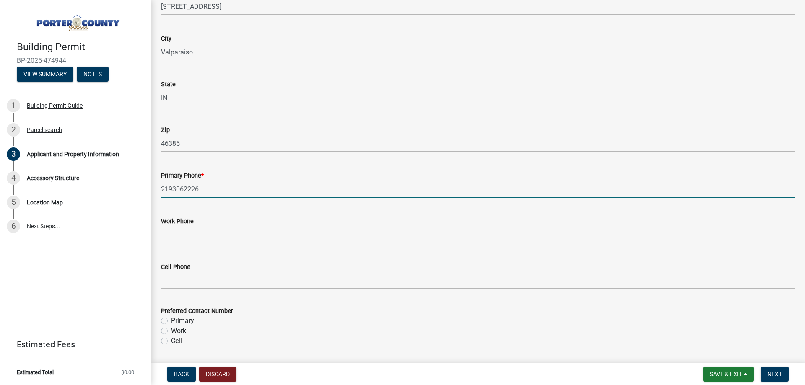
drag, startPoint x: 166, startPoint y: 322, endPoint x: 174, endPoint y: 316, distance: 10.2
click at [171, 320] on label "Primary" at bounding box center [182, 321] width 23 height 10
click at [171, 320] on input "Primary" at bounding box center [173, 318] width 5 height 5
radio input "true"
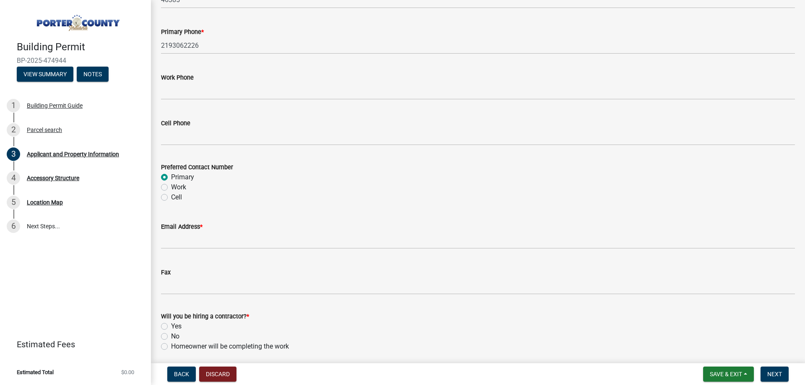
scroll to position [1127, 0]
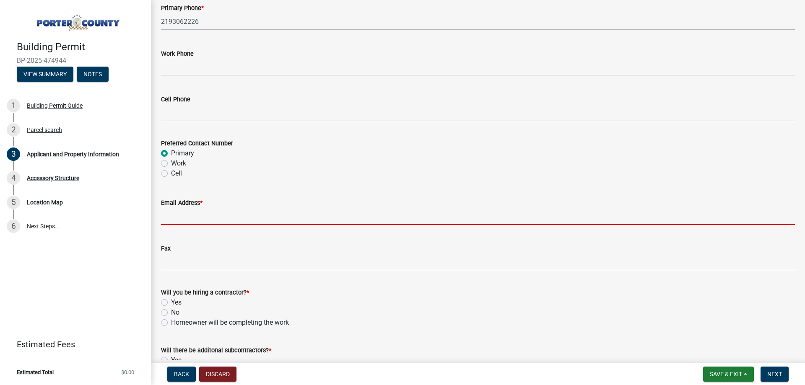
click at [178, 220] on input "Email Address *" at bounding box center [478, 216] width 634 height 17
type input "[PERSON_NAME][EMAIL_ADDRESS][PERSON_NAME][DOMAIN_NAME]"
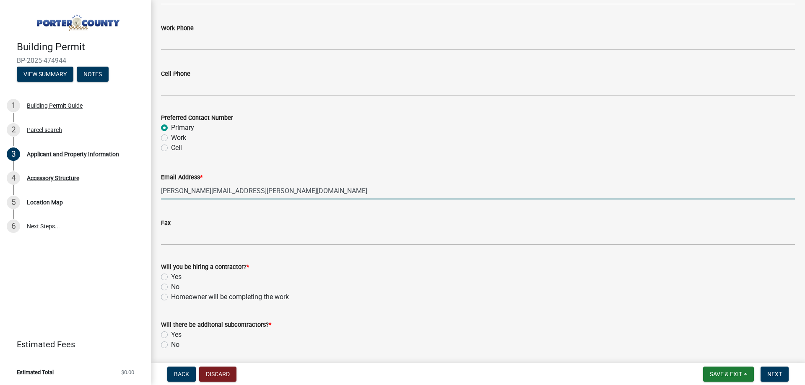
scroll to position [1183, 0]
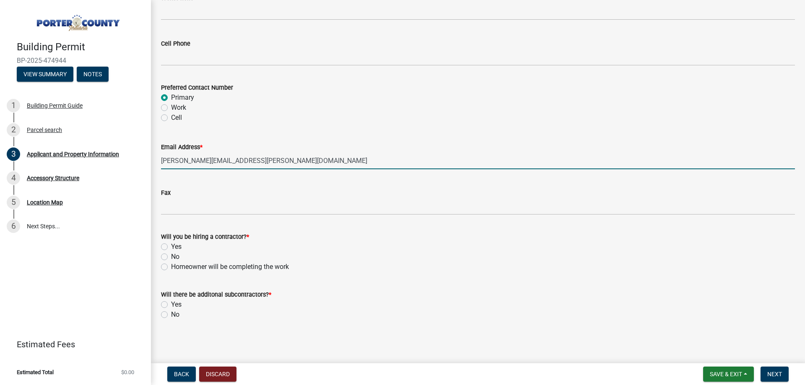
click at [168, 247] on div "Yes" at bounding box center [478, 247] width 634 height 10
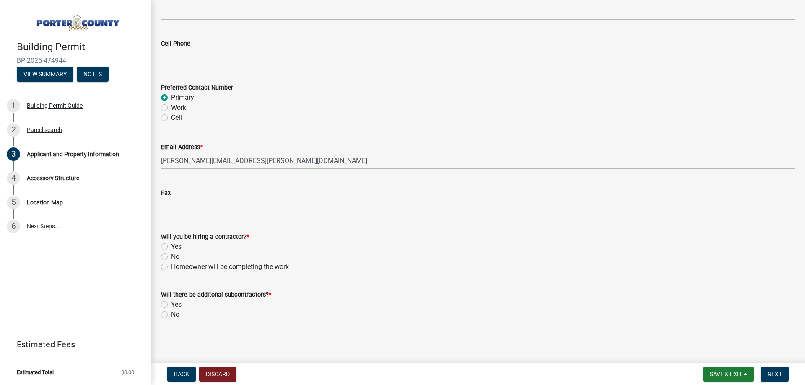
click at [171, 249] on label "Yes" at bounding box center [176, 247] width 10 height 10
click at [171, 247] on input "Yes" at bounding box center [173, 244] width 5 height 5
radio input "true"
drag, startPoint x: 166, startPoint y: 315, endPoint x: 242, endPoint y: 305, distance: 76.5
click at [168, 314] on div "No" at bounding box center [478, 315] width 634 height 10
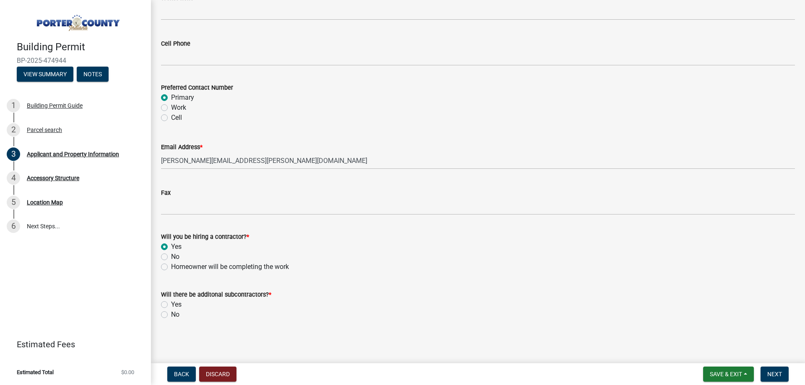
click at [171, 303] on label "Yes" at bounding box center [176, 305] width 10 height 10
click at [171, 303] on input "Yes" at bounding box center [173, 302] width 5 height 5
radio input "true"
click at [171, 314] on label "No" at bounding box center [175, 315] width 8 height 10
click at [171, 314] on input "No" at bounding box center [173, 312] width 5 height 5
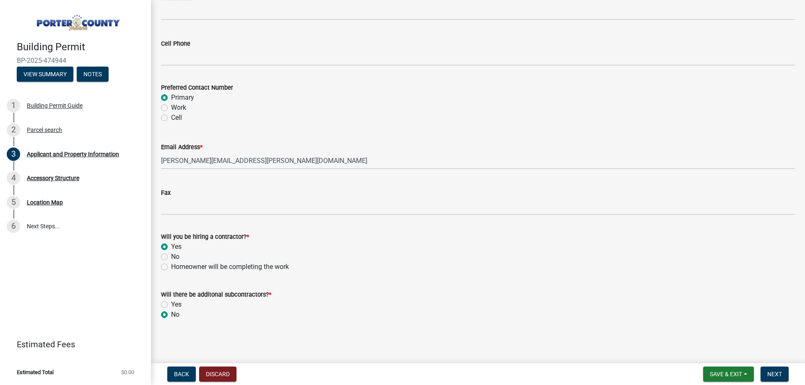
radio input "true"
click at [171, 302] on label "Yes" at bounding box center [176, 305] width 10 height 10
click at [171, 302] on input "Yes" at bounding box center [173, 302] width 5 height 5
radio input "true"
click at [783, 378] on button "Next" at bounding box center [774, 374] width 28 height 15
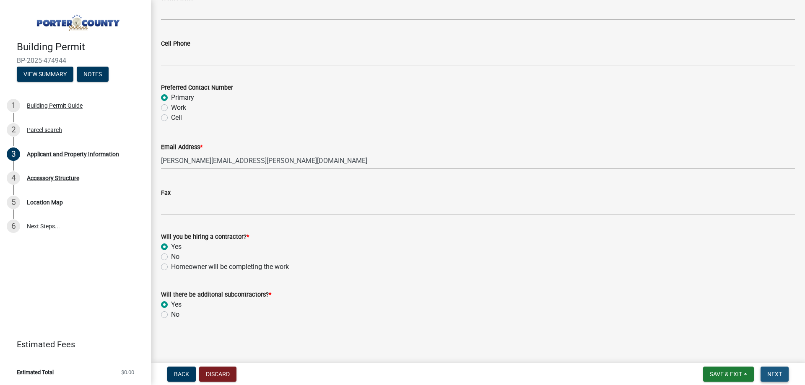
scroll to position [1199, 0]
click at [771, 373] on span "Next" at bounding box center [774, 374] width 15 height 7
drag, startPoint x: 781, startPoint y: 376, endPoint x: 760, endPoint y: 318, distance: 62.3
click at [781, 376] on span "Next" at bounding box center [774, 374] width 15 height 7
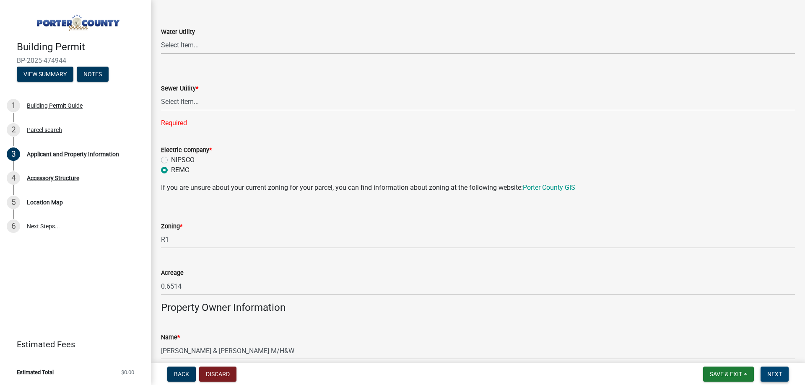
scroll to position [585, 0]
click at [192, 106] on select "Select Item... Aqua Indiana Inc Damon Run Falling Waters Lake Eliza - LEACD Nat…" at bounding box center [478, 103] width 634 height 17
click at [161, 95] on select "Select Item... Aqua Indiana Inc Damon Run Falling Waters Lake Eliza - LEACD Nat…" at bounding box center [478, 103] width 634 height 17
select select "b800d0da-e05b-4bfb-9059-90d625c2cfa9"
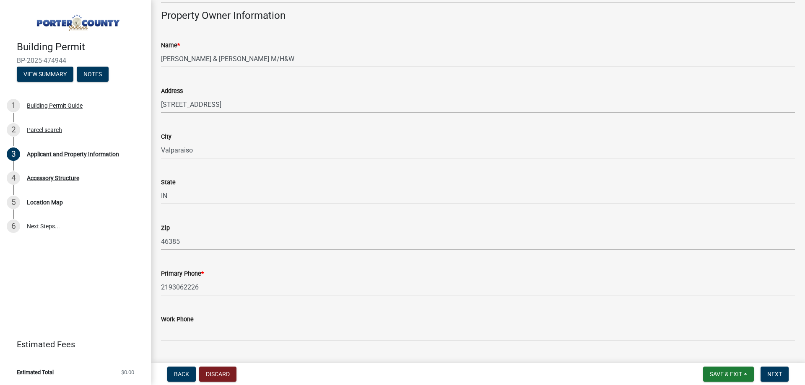
scroll to position [976, 0]
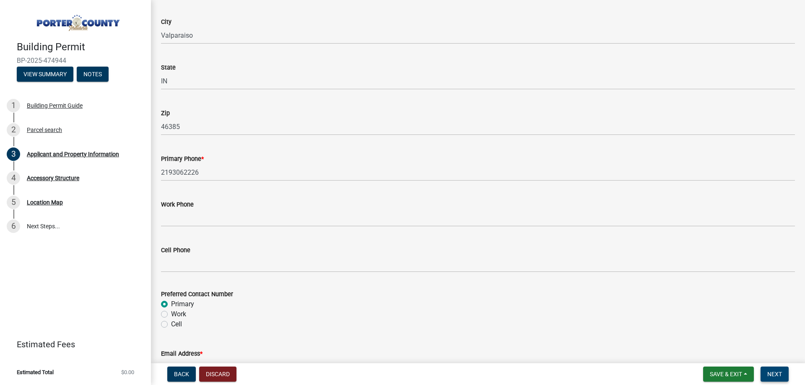
click at [774, 378] on span "Next" at bounding box center [774, 374] width 15 height 7
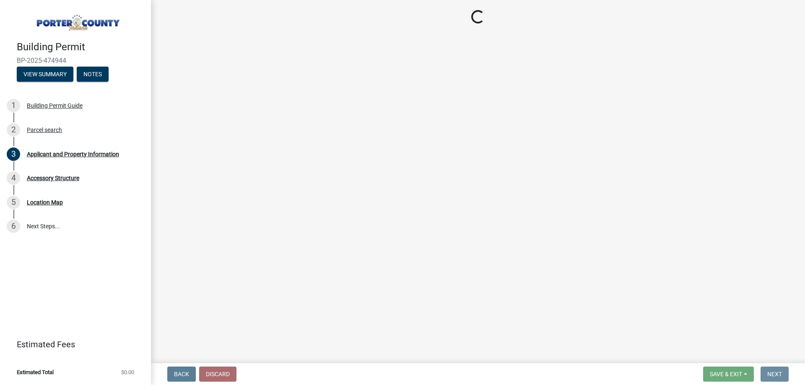
scroll to position [0, 0]
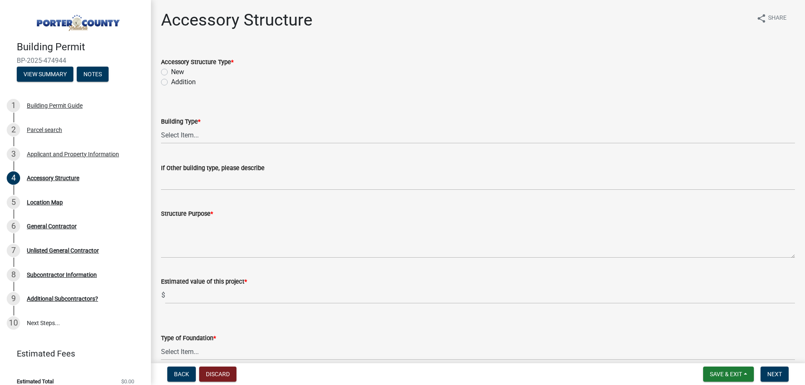
drag, startPoint x: 165, startPoint y: 70, endPoint x: 162, endPoint y: 81, distance: 11.2
click at [171, 71] on label "New" at bounding box center [177, 72] width 13 height 10
click at [171, 71] on input "New" at bounding box center [173, 69] width 5 height 5
radio input "true"
click at [179, 138] on select "Select Item... Ag. Building Chicken Coop Detached Garage Exterior Remodel Gazeb…" at bounding box center [478, 135] width 634 height 17
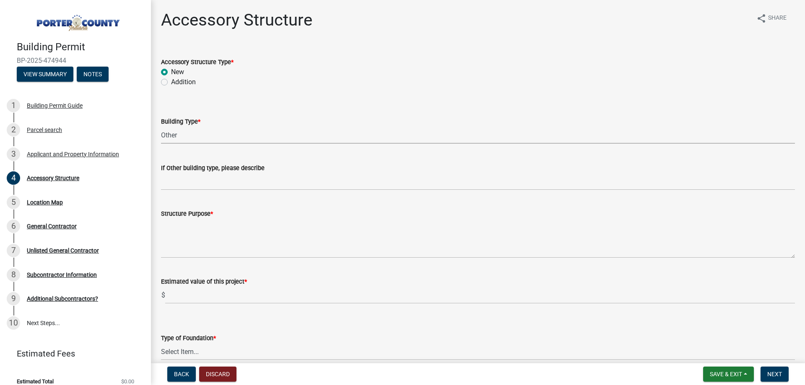
click at [161, 127] on select "Select Item... Ag. Building Chicken Coop Detached Garage Exterior Remodel Gazeb…" at bounding box center [478, 135] width 634 height 17
select select "eb23e218-7d4a-44a9-b83f-8c40f034bbaa"
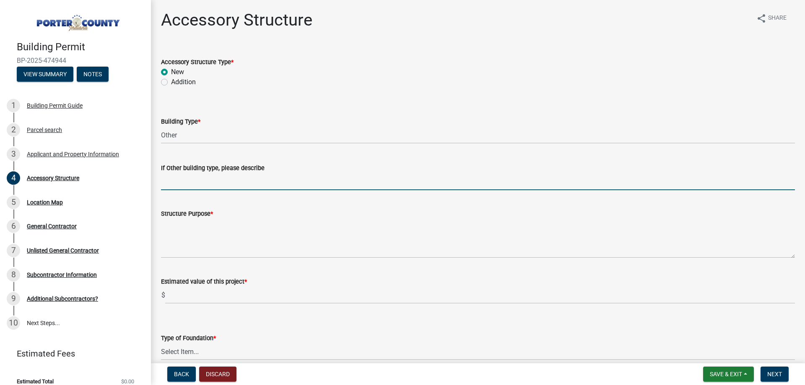
click at [215, 179] on input "If Other building type, please describe" at bounding box center [478, 181] width 634 height 17
type input "Gas Fire Pit"
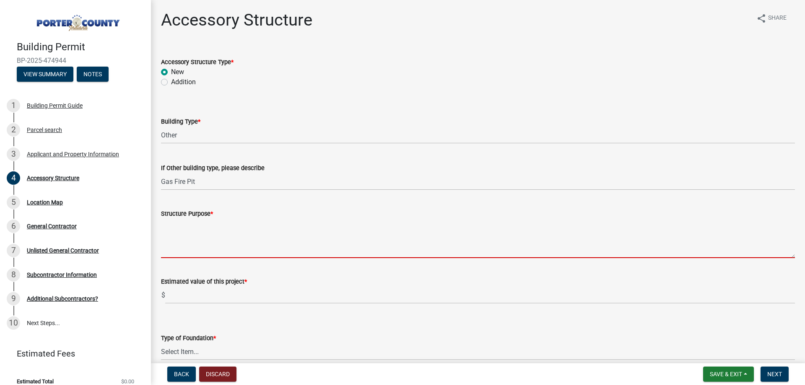
click at [186, 248] on textarea "Structure Purpose *" at bounding box center [478, 238] width 634 height 39
click at [181, 219] on textarea "Structure Purpose *" at bounding box center [478, 238] width 634 height 39
click at [173, 229] on textarea "Structure Purpose *" at bounding box center [478, 238] width 634 height 39
click at [176, 253] on textarea "Structure Purpose *" at bounding box center [478, 238] width 634 height 39
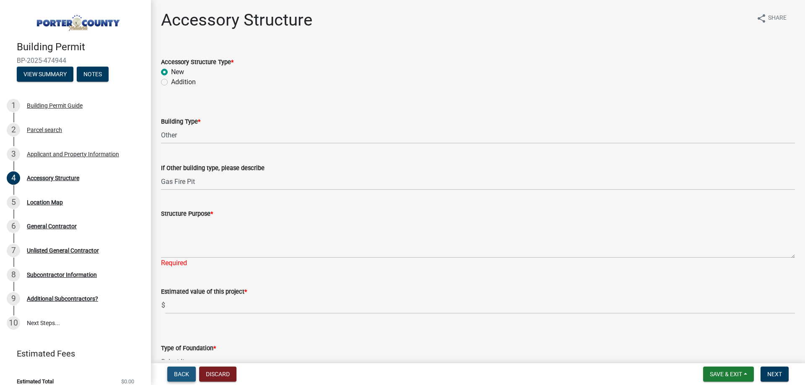
click at [180, 376] on span "Back" at bounding box center [181, 374] width 15 height 7
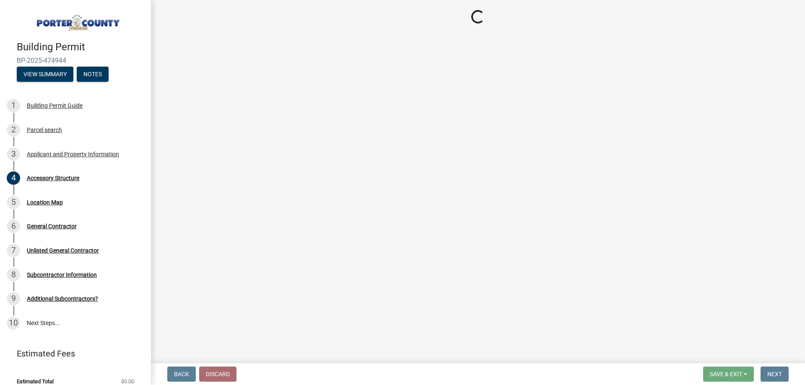
select select "eebc071e-620a-4db8-83e9-cb6b194c67e9"
select select "b800d0da-e05b-4bfb-9059-90d625c2cfa9"
select select "e2d1b1d7-ccc9-456b-9e96-e16306515997"
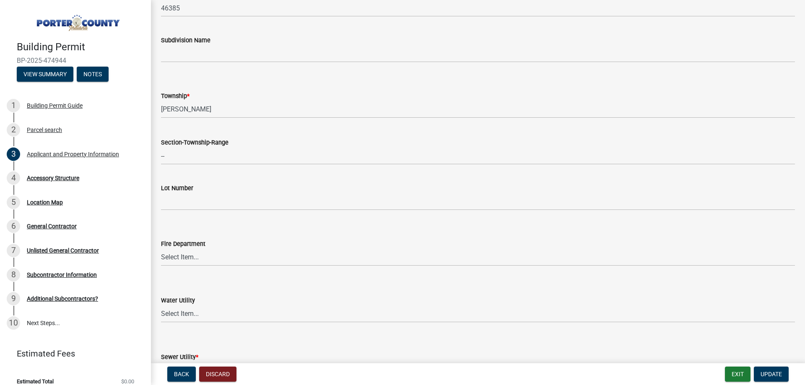
scroll to position [335, 0]
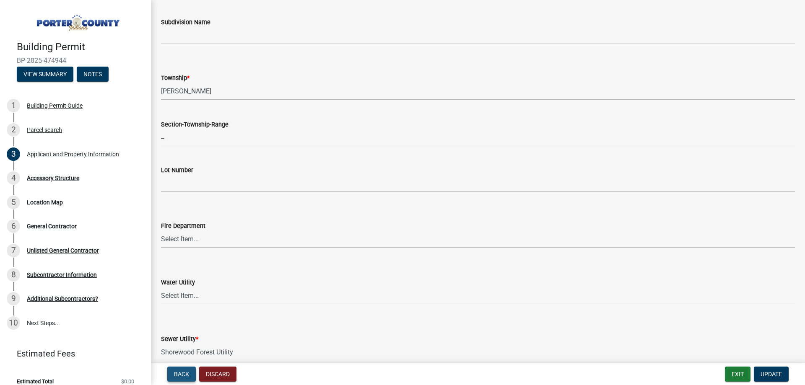
click at [175, 378] on button "Back" at bounding box center [181, 374] width 28 height 15
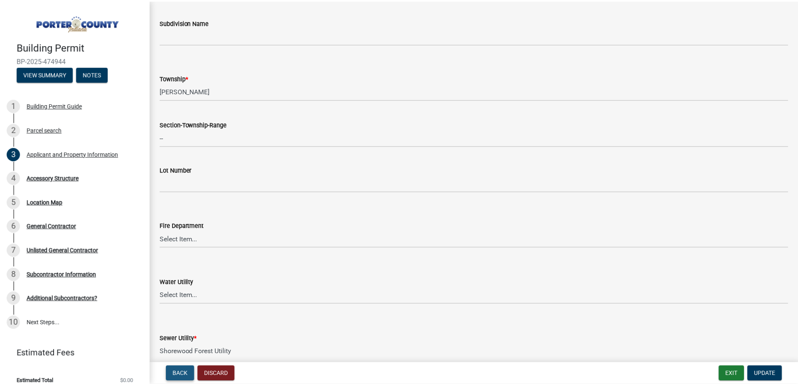
scroll to position [0, 0]
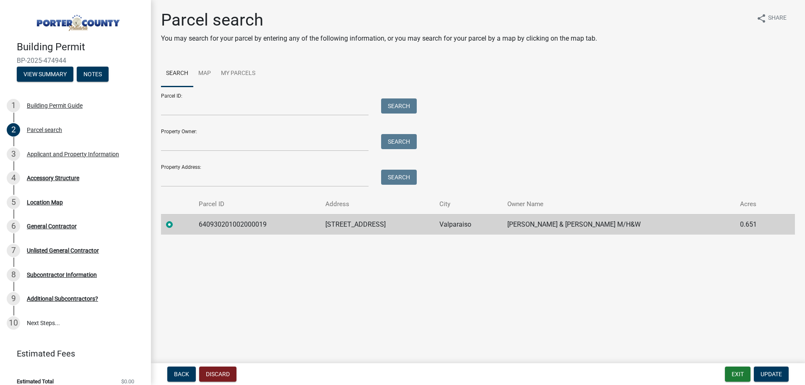
click at [450, 13] on h1 "Parcel search" at bounding box center [379, 20] width 436 height 20
click at [204, 374] on button "Discard" at bounding box center [217, 374] width 37 height 15
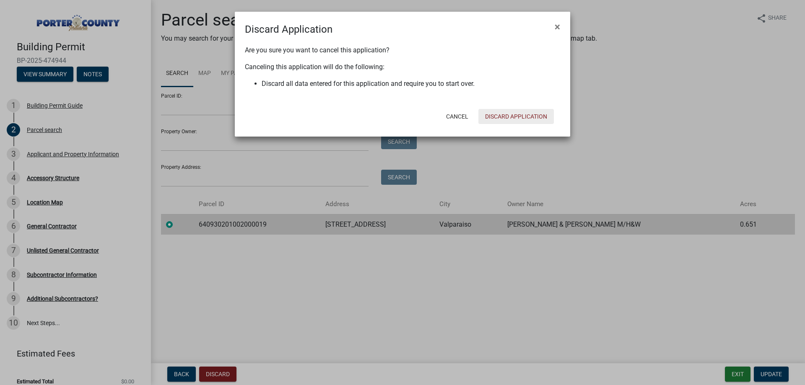
click at [510, 116] on button "Discard Application" at bounding box center [515, 116] width 75 height 15
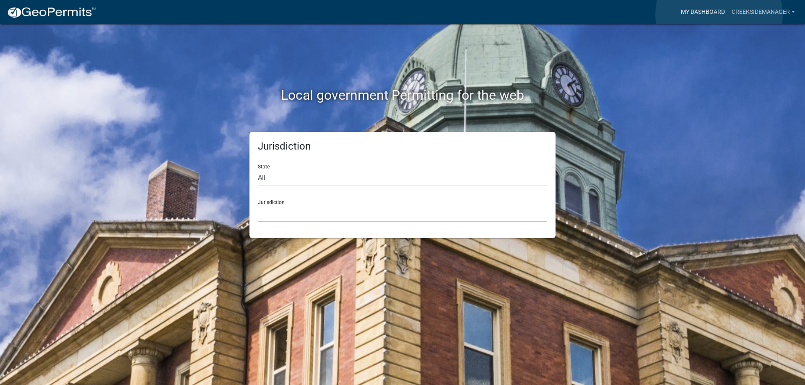
click at [719, 15] on link "My Dashboard" at bounding box center [702, 12] width 51 height 16
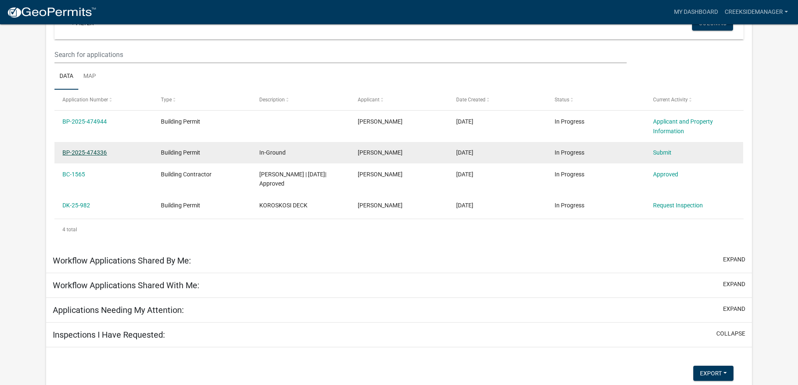
scroll to position [97, 0]
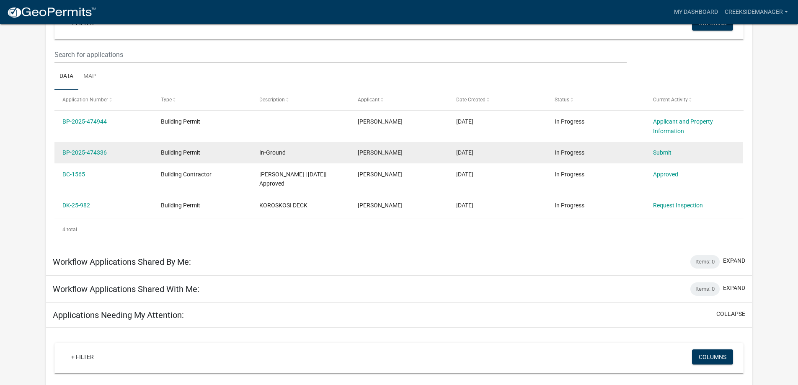
click at [159, 153] on datatable-body-cell "Building Permit" at bounding box center [202, 153] width 98 height 22
click at [97, 149] on link "BP-2025-474336" at bounding box center [84, 152] width 44 height 7
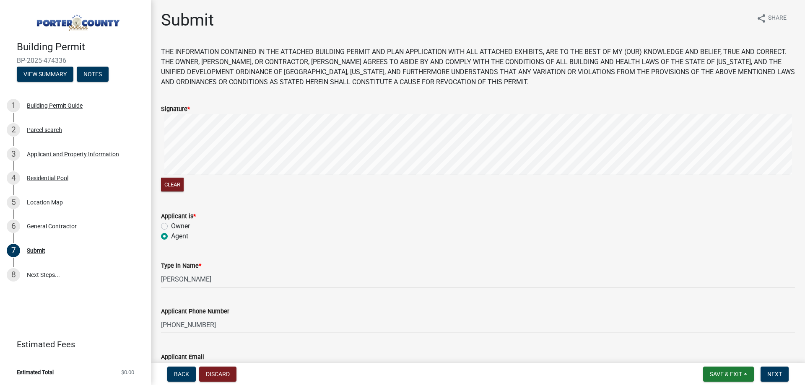
scroll to position [111, 0]
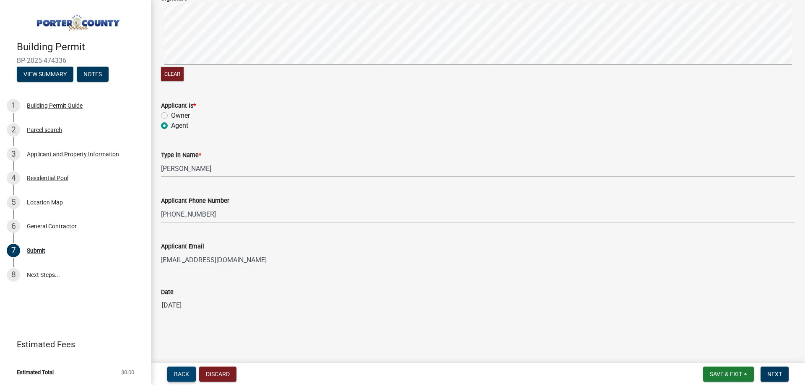
click at [181, 372] on span "Back" at bounding box center [181, 374] width 15 height 7
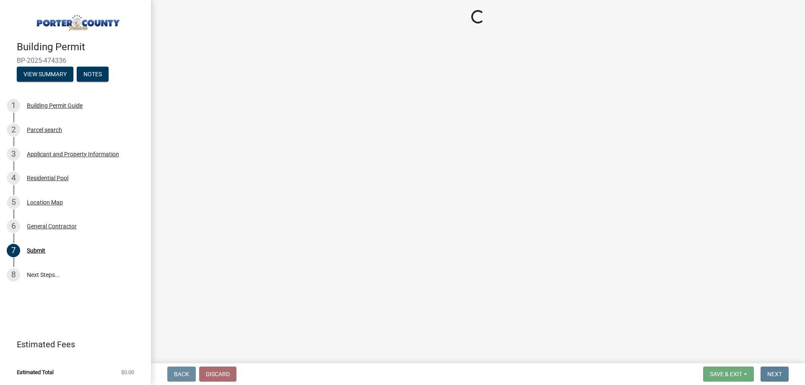
scroll to position [0, 0]
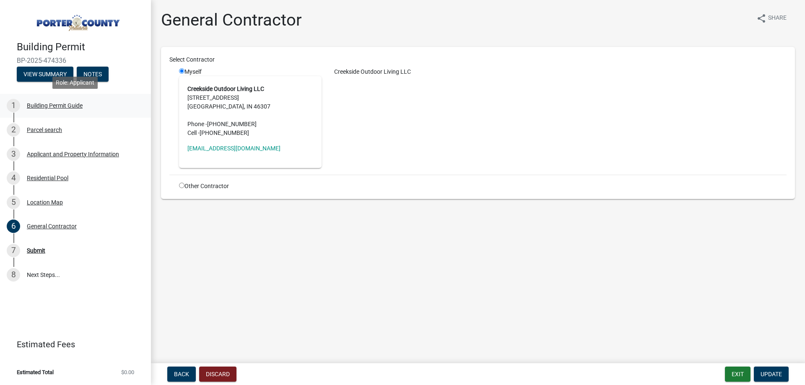
click at [39, 104] on div "Building Permit Guide" at bounding box center [55, 106] width 56 height 6
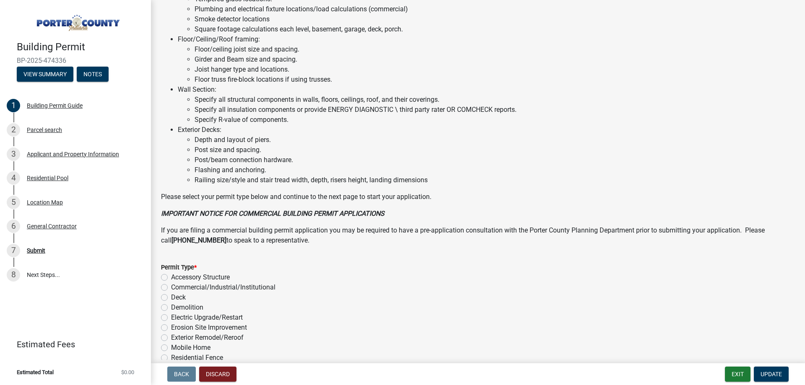
scroll to position [563, 0]
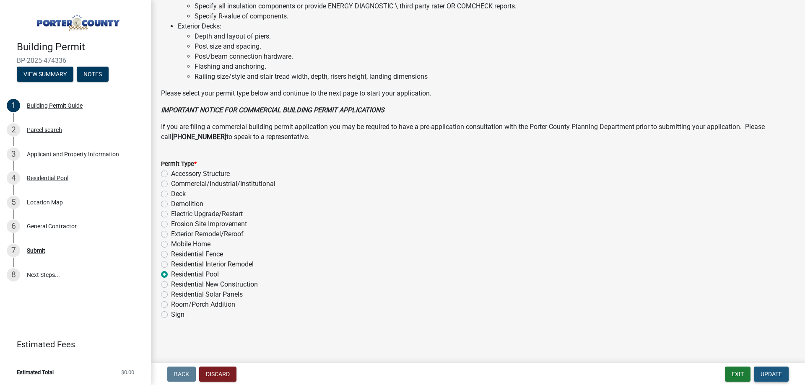
click at [775, 375] on span "Update" at bounding box center [770, 374] width 21 height 7
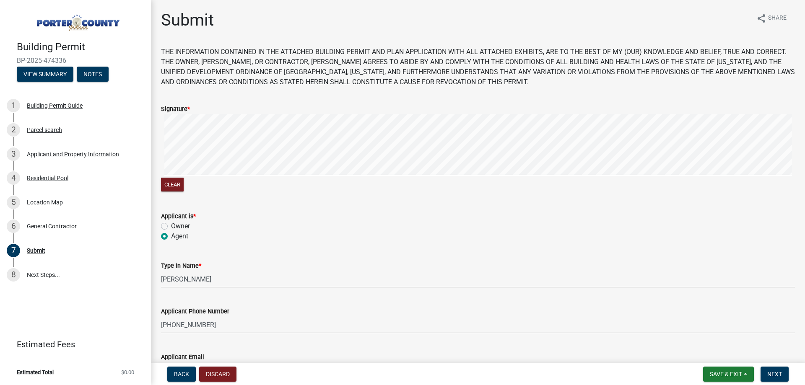
scroll to position [56, 0]
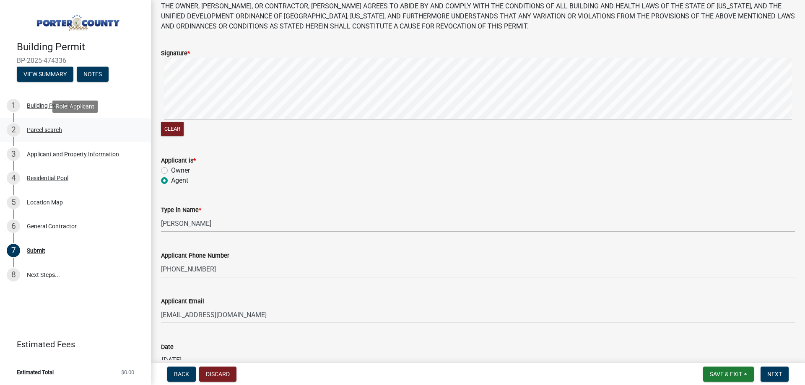
click at [34, 129] on div "Parcel search" at bounding box center [44, 130] width 35 height 6
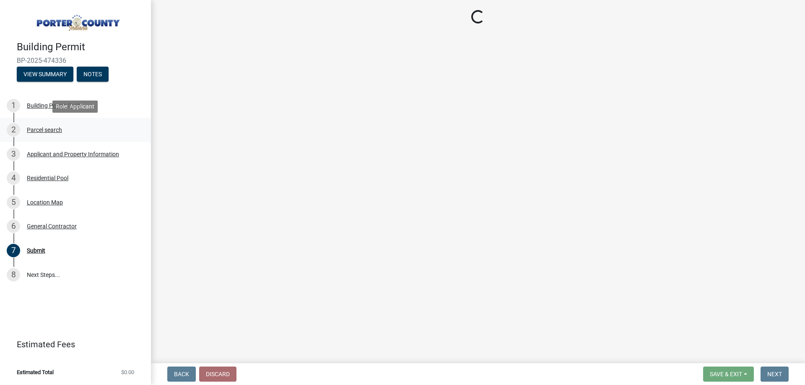
scroll to position [0, 0]
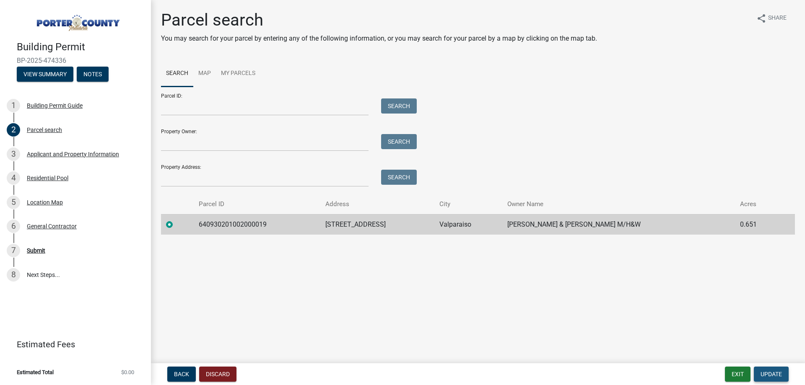
click at [766, 378] on button "Update" at bounding box center [770, 374] width 35 height 15
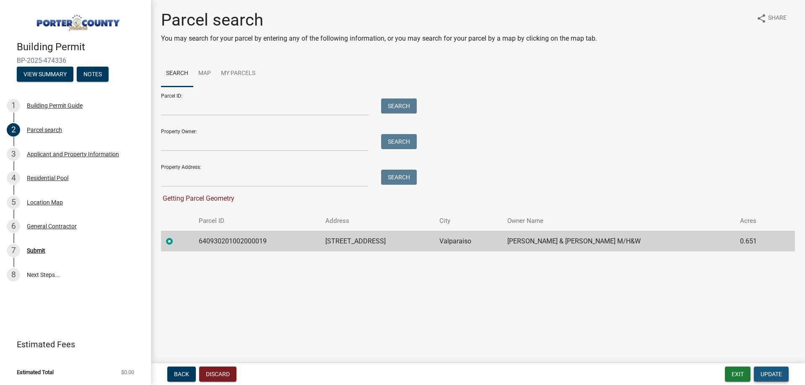
click at [765, 372] on span "Update" at bounding box center [770, 374] width 21 height 7
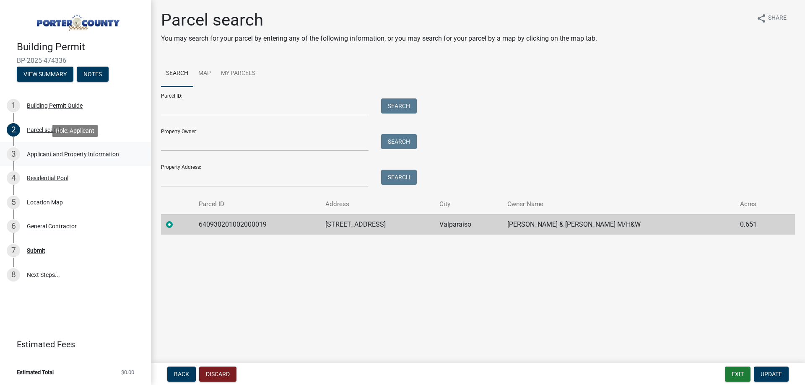
click at [46, 155] on div "Applicant and Property Information" at bounding box center [73, 154] width 92 height 6
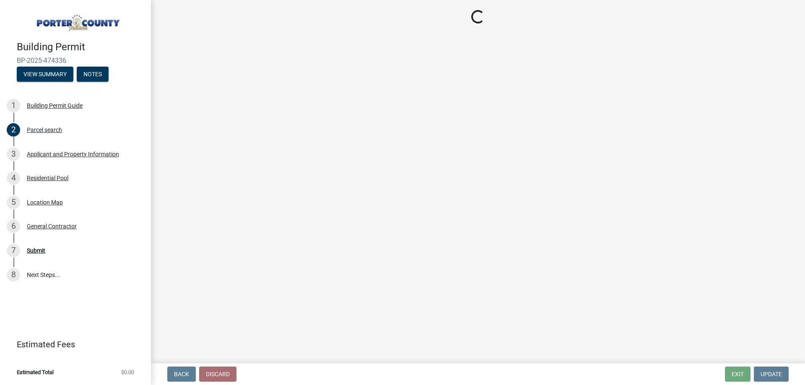
select select "3ef279d8-364d-4472-9edf-8c32643de6c0"
select select "b800d0da-e05b-4bfb-9059-90d625c2cfa9"
select select "e2d1b1d7-ccc9-456b-9e96-e16306515997"
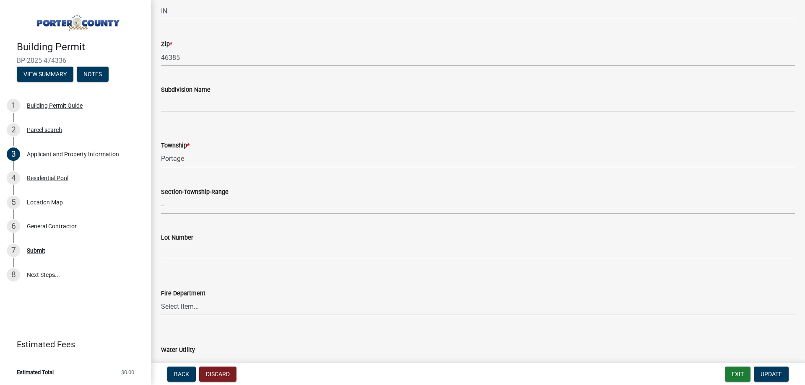
scroll to position [280, 0]
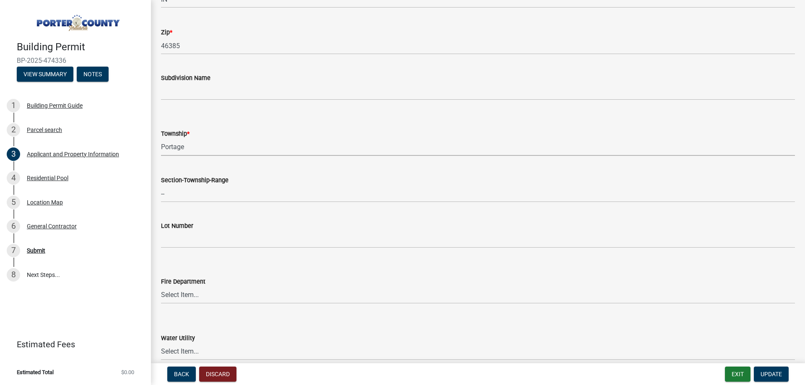
click at [203, 147] on select "Select Item... [PERSON_NAME][GEOGRAPHIC_DATA] [PERSON_NAME][GEOGRAPHIC_DATA] [G…" at bounding box center [478, 147] width 634 height 17
click at [161, 139] on select "Select Item... [PERSON_NAME][GEOGRAPHIC_DATA] [PERSON_NAME][GEOGRAPHIC_DATA] [G…" at bounding box center [478, 147] width 634 height 17
select select "eebc071e-620a-4db8-83e9-cb6b194c67e9"
click at [769, 379] on button "Update" at bounding box center [770, 374] width 35 height 15
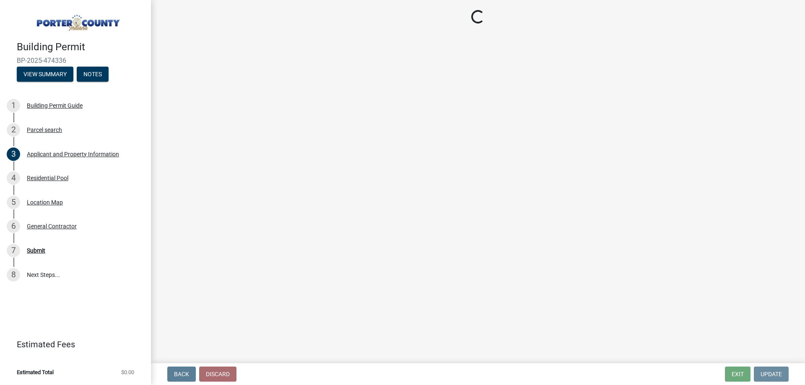
scroll to position [0, 0]
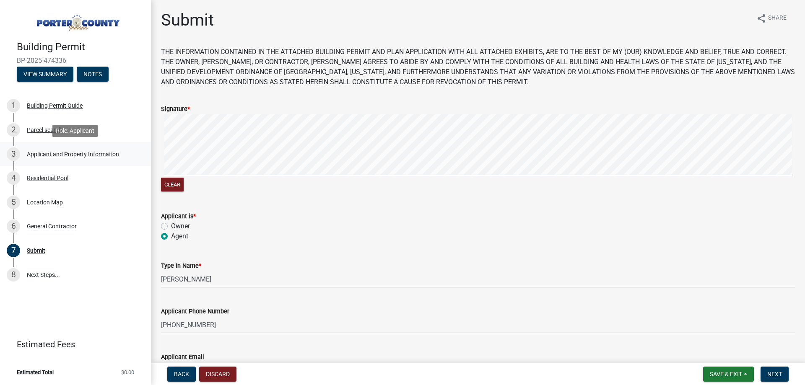
click at [46, 155] on div "Applicant and Property Information" at bounding box center [73, 154] width 92 height 6
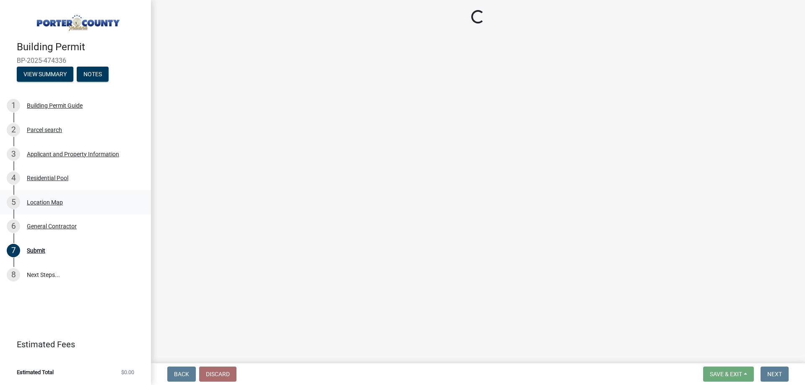
select select "eebc071e-620a-4db8-83e9-cb6b194c67e9"
select select "b800d0da-e05b-4bfb-9059-90d625c2cfa9"
select select "e2d1b1d7-ccc9-456b-9e96-e16306515997"
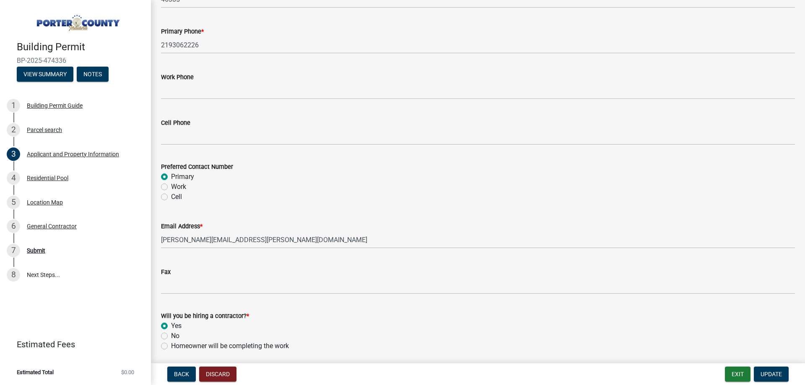
scroll to position [1173, 0]
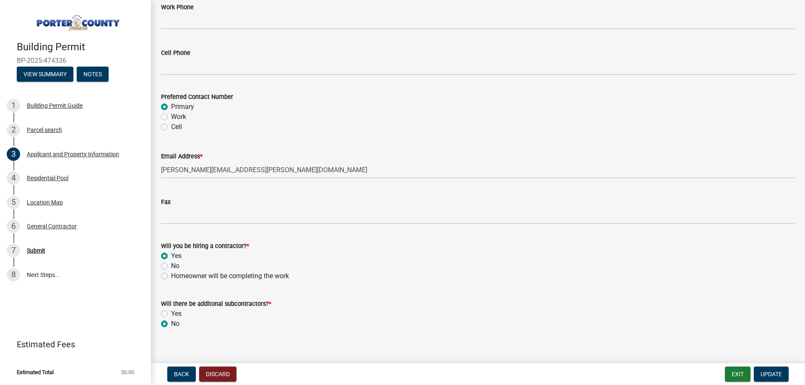
drag, startPoint x: 165, startPoint y: 314, endPoint x: 162, endPoint y: 309, distance: 5.8
click at [171, 314] on label "Yes" at bounding box center [176, 314] width 10 height 10
click at [171, 314] on input "Yes" at bounding box center [173, 311] width 5 height 5
radio input "true"
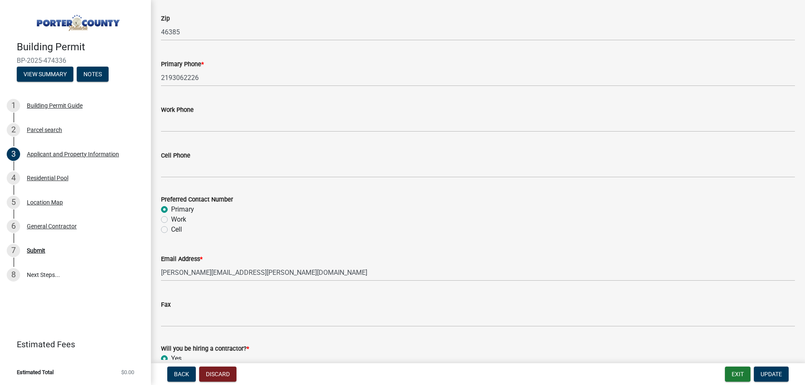
scroll to position [1183, 0]
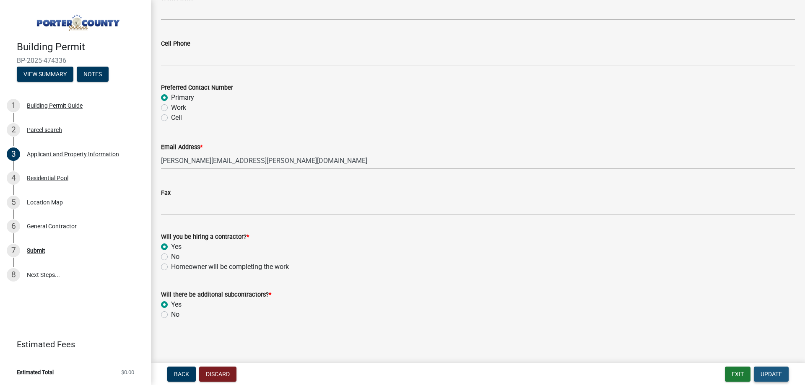
click at [765, 373] on span "Update" at bounding box center [770, 374] width 21 height 7
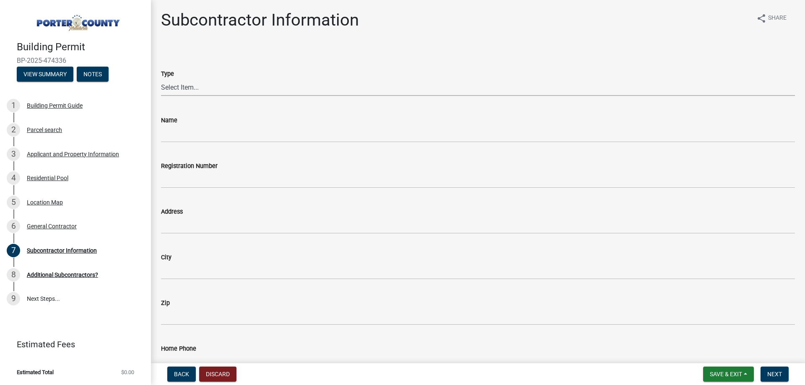
click at [171, 89] on select "Select Item... Concrete Plumbing Electrical HVAC Framing Roofing Insulation Lan…" at bounding box center [478, 87] width 634 height 17
click at [161, 79] on select "Select Item... Concrete Plumbing Electrical HVAC Framing Roofing Insulation Lan…" at bounding box center [478, 87] width 634 height 17
select select "71b0b080-d2cb-4a92-b930-0e14057458d5"
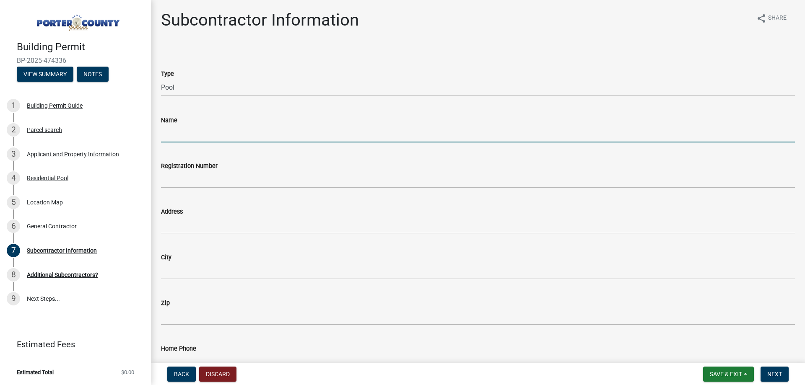
click at [194, 135] on input "Name" at bounding box center [478, 133] width 634 height 17
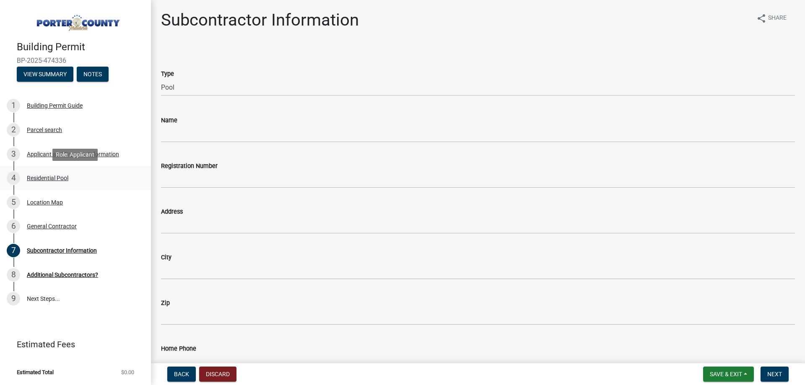
click at [48, 179] on div "Residential Pool" at bounding box center [47, 178] width 41 height 6
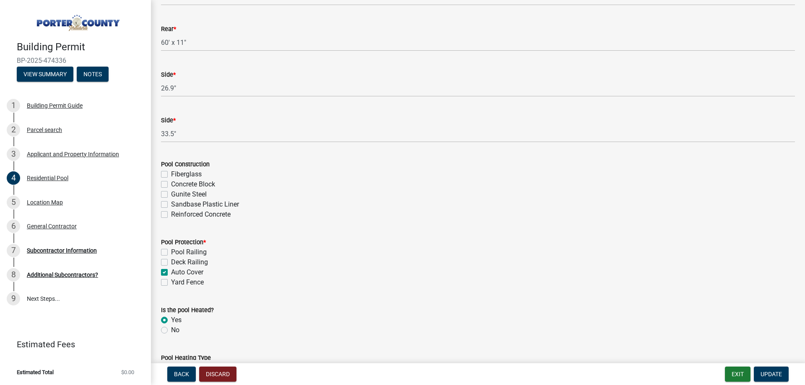
scroll to position [223, 0]
click at [171, 184] on label "Concrete Block" at bounding box center [193, 185] width 44 height 10
click at [171, 184] on input "Concrete Block" at bounding box center [173, 182] width 5 height 5
checkbox input "true"
checkbox input "false"
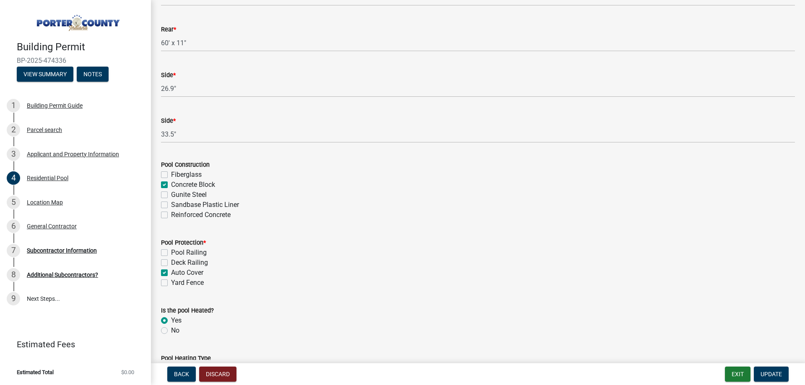
checkbox input "true"
checkbox input "false"
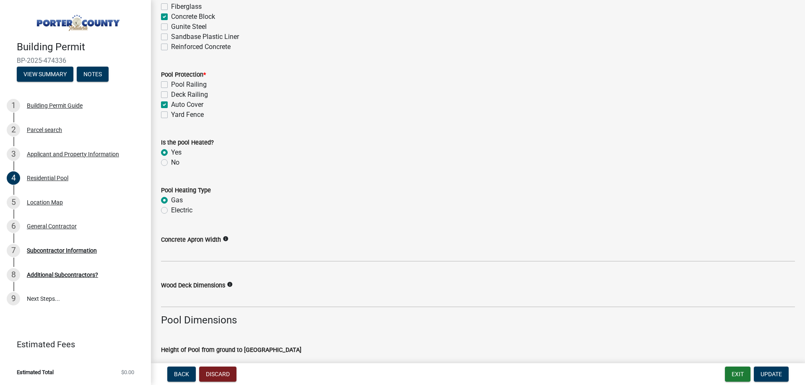
scroll to position [391, 0]
click at [171, 49] on label "Reinforced Concrete" at bounding box center [201, 47] width 60 height 10
click at [171, 48] on input "Reinforced Concrete" at bounding box center [173, 44] width 5 height 5
checkbox input "true"
checkbox input "false"
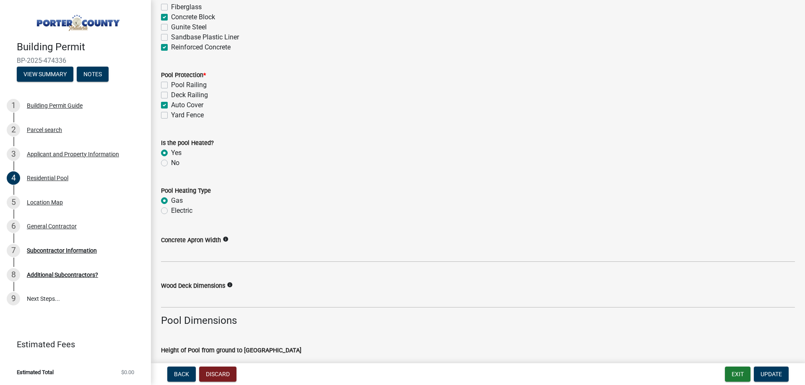
checkbox input "true"
checkbox input "false"
checkbox input "true"
click at [171, 15] on label "Concrete Block" at bounding box center [193, 17] width 44 height 10
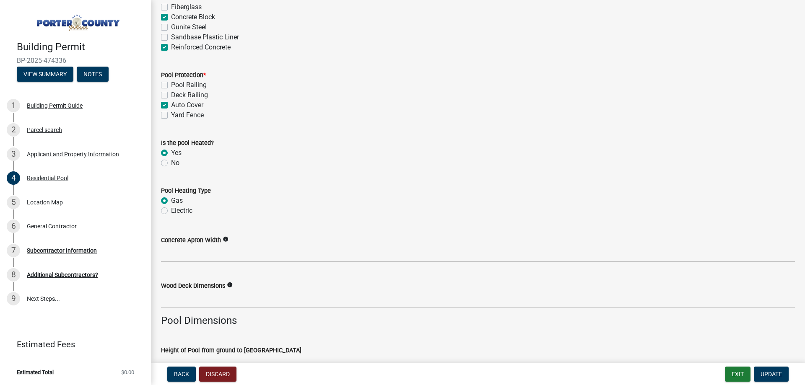
click at [171, 15] on input "Concrete Block" at bounding box center [173, 14] width 5 height 5
checkbox input "false"
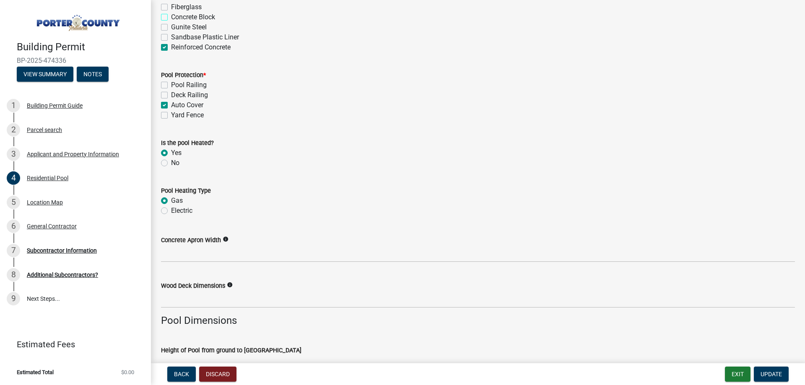
checkbox input "false"
checkbox input "true"
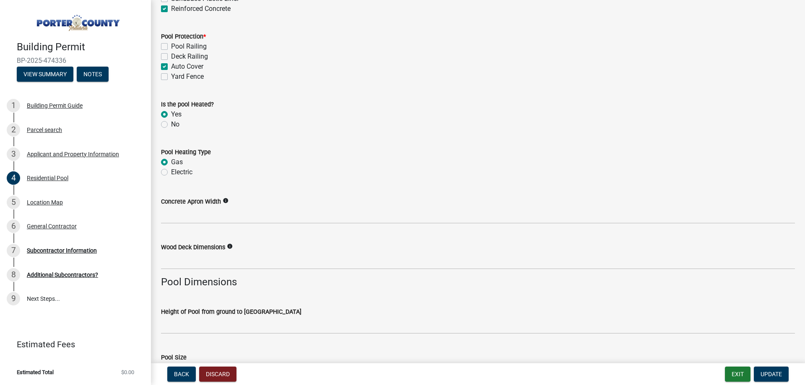
scroll to position [447, 0]
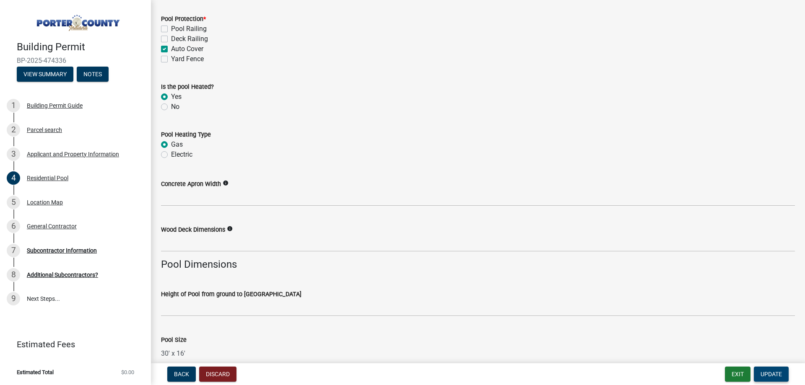
click at [762, 375] on span "Update" at bounding box center [770, 374] width 21 height 7
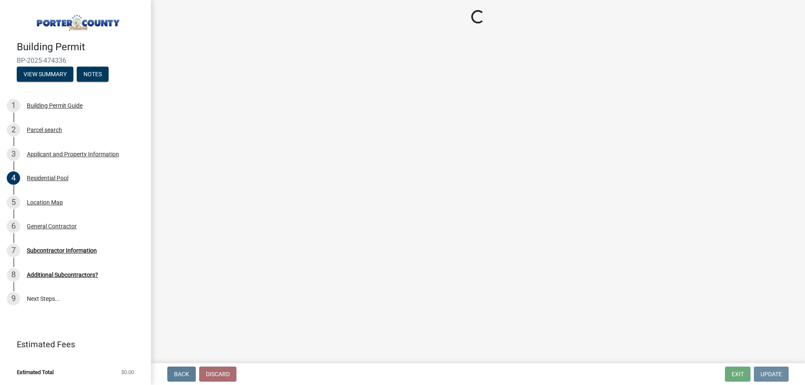
scroll to position [0, 0]
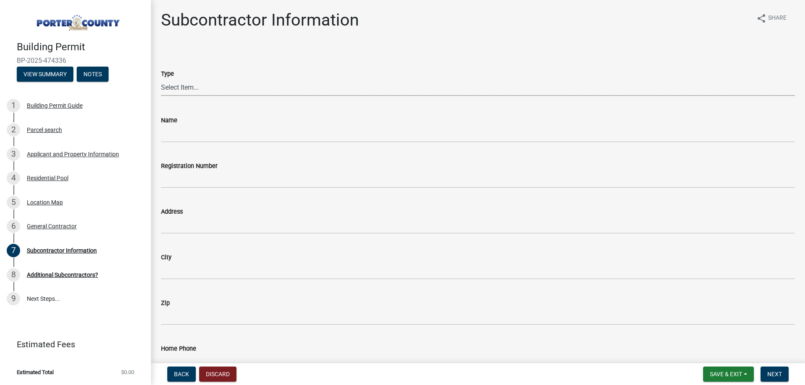
click at [198, 85] on select "Select Item... Concrete Plumbing Electrical HVAC Framing Roofing Insulation Lan…" at bounding box center [478, 87] width 634 height 17
click at [161, 79] on select "Select Item... Concrete Plumbing Electrical HVAC Framing Roofing Insulation Lan…" at bounding box center [478, 87] width 634 height 17
select select "71b0b080-d2cb-4a92-b930-0e14057458d5"
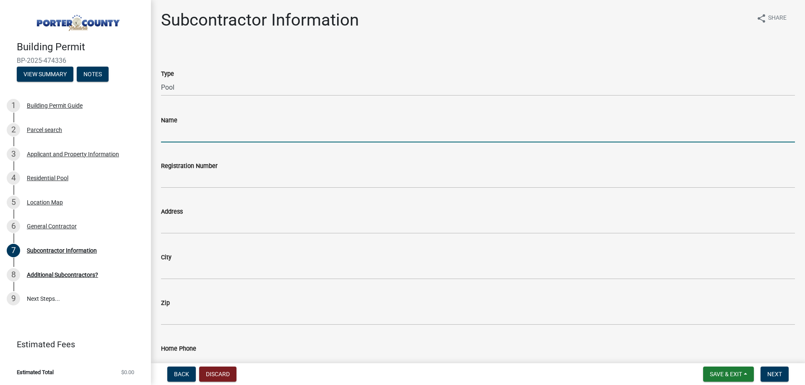
click at [197, 132] on input "Name" at bounding box center [478, 133] width 634 height 17
click at [204, 136] on input "Name" at bounding box center [478, 133] width 634 height 17
type input "Pool Brothers`"
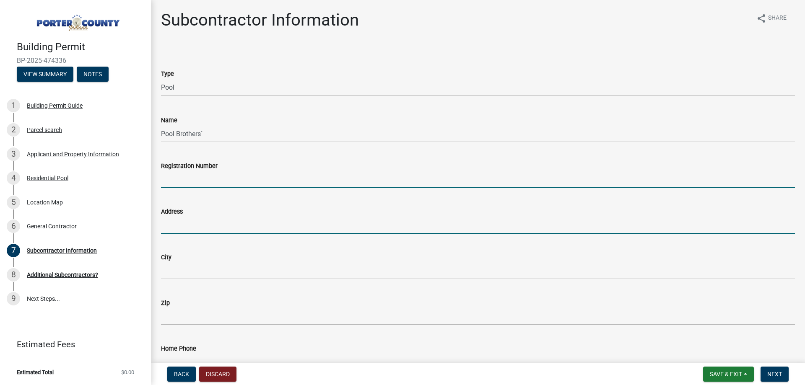
click at [206, 230] on input "Address" at bounding box center [478, 225] width 634 height 17
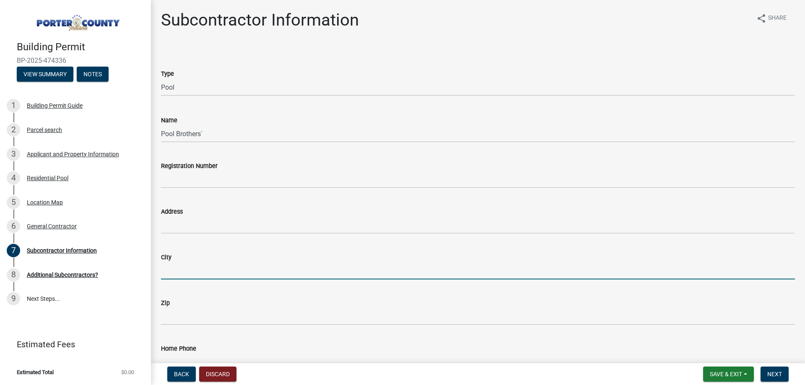
click at [165, 272] on input "City" at bounding box center [478, 270] width 634 height 17
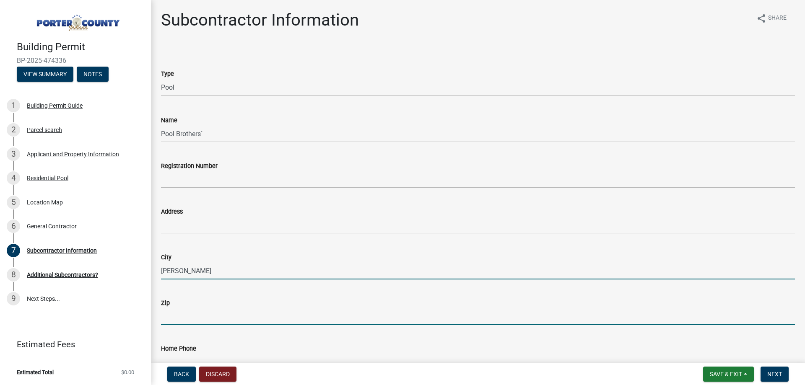
click at [271, 276] on input "[PERSON_NAME]" at bounding box center [478, 270] width 634 height 17
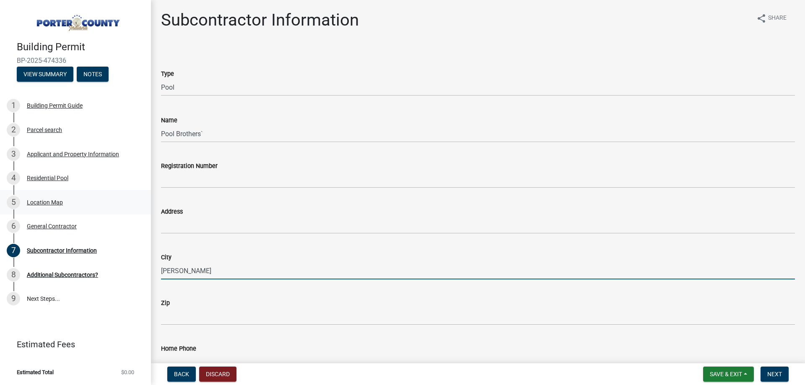
type input "[PERSON_NAME]"
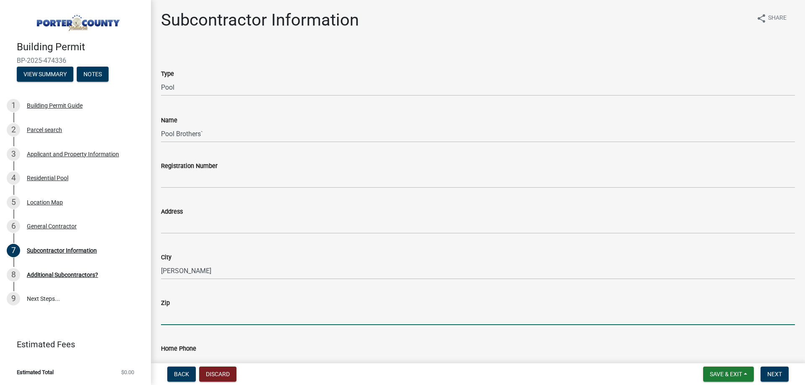
click at [184, 321] on input "Zip" at bounding box center [478, 316] width 634 height 17
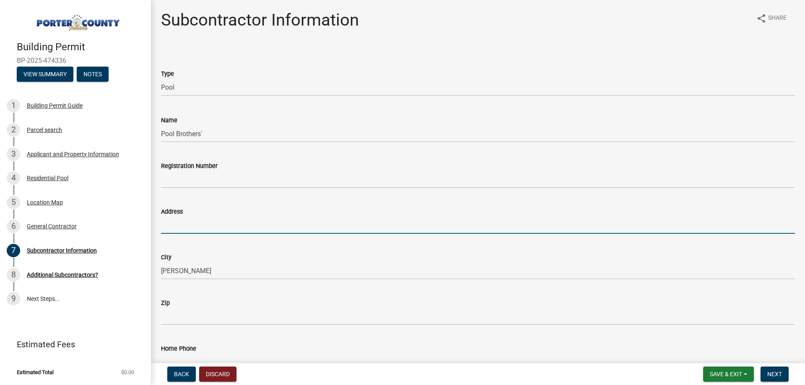
click at [195, 223] on input "Address" at bounding box center [478, 225] width 634 height 17
type input "[STREET_ADDRESS]"
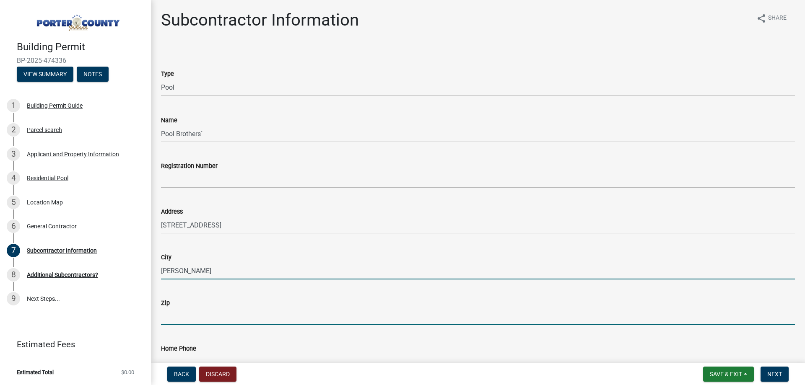
click at [185, 319] on input "Zip" at bounding box center [478, 316] width 634 height 17
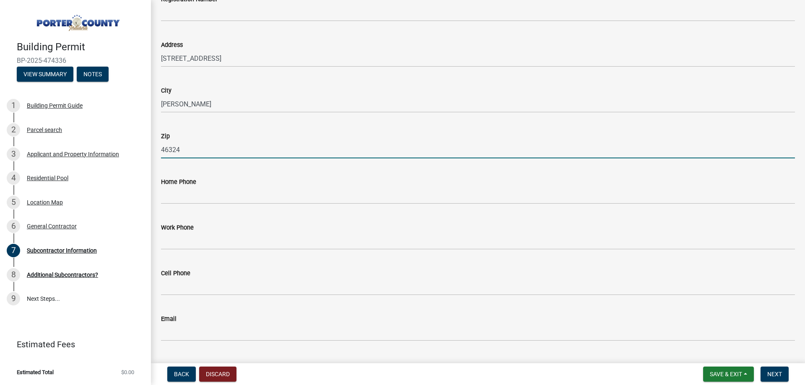
scroll to position [168, 0]
type input "46324"
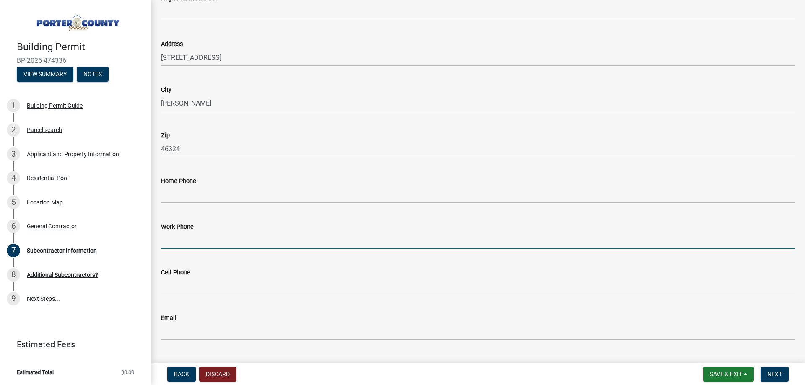
click at [193, 244] on input "Work Phone" at bounding box center [478, 240] width 634 height 17
type input "219336-6276"
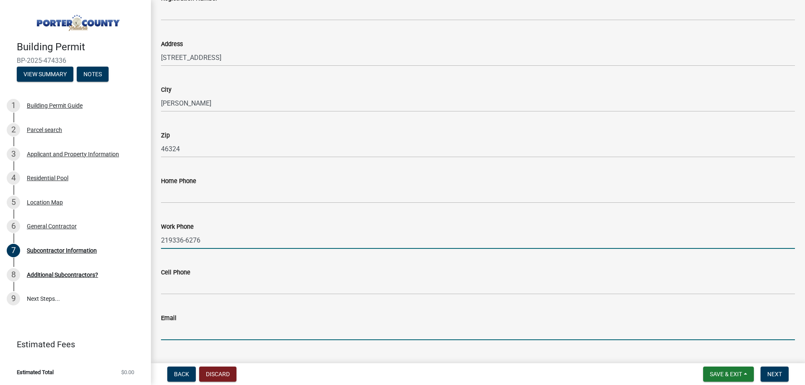
click at [197, 333] on input "Email" at bounding box center [478, 331] width 634 height 17
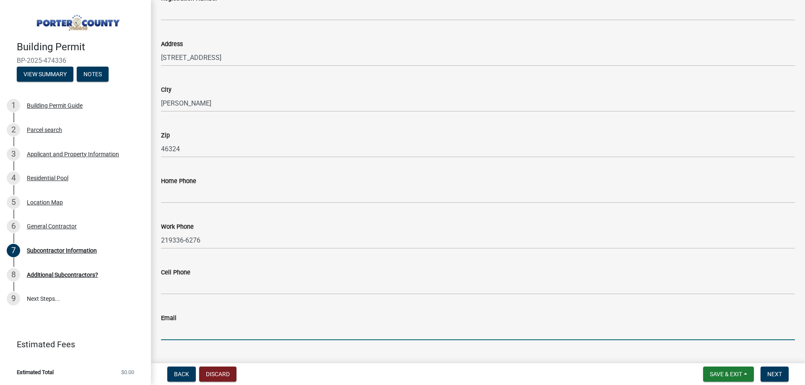
click at [194, 334] on input "Email" at bounding box center [478, 331] width 634 height 17
type input "[EMAIL_ADDRESS][DOMAIN_NAME]"
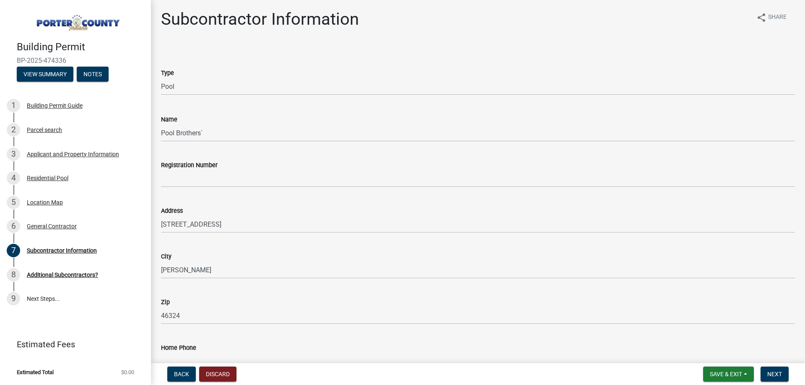
scroll to position [0, 0]
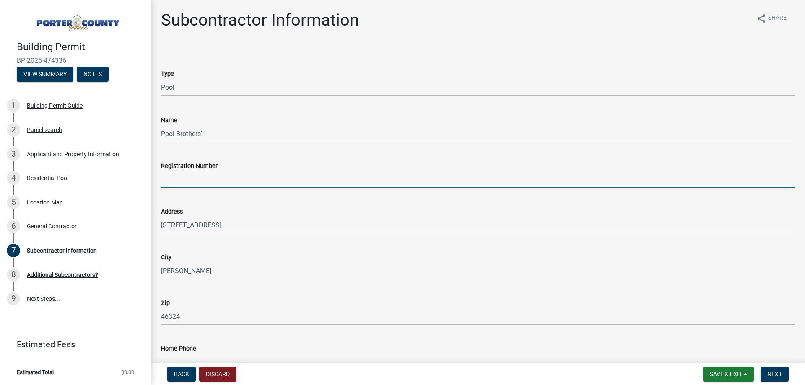
click at [229, 182] on input "Registration Number" at bounding box center [478, 179] width 634 height 17
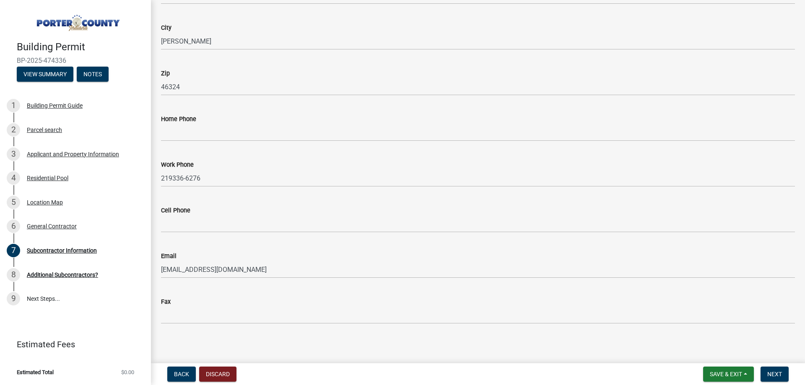
scroll to position [233, 0]
click at [767, 375] on span "Next" at bounding box center [774, 374] width 15 height 7
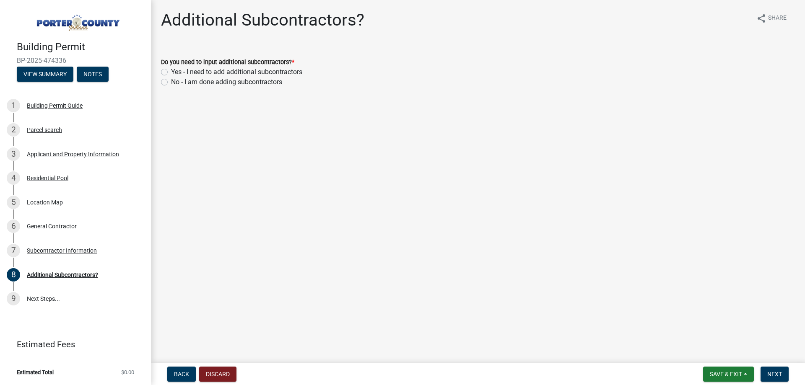
click at [171, 80] on label "No - I am done adding subcontractors" at bounding box center [226, 82] width 111 height 10
click at [171, 80] on input "No - I am done adding subcontractors" at bounding box center [173, 79] width 5 height 5
radio input "true"
click at [781, 375] on span "Next" at bounding box center [774, 374] width 15 height 7
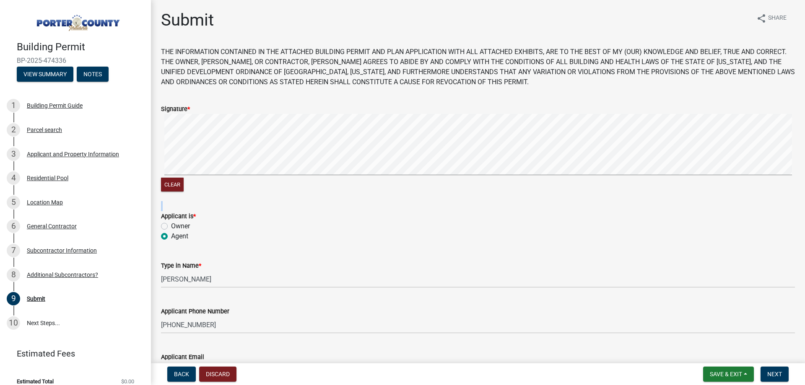
click at [342, 148] on form "Signature * Clear" at bounding box center [478, 144] width 634 height 100
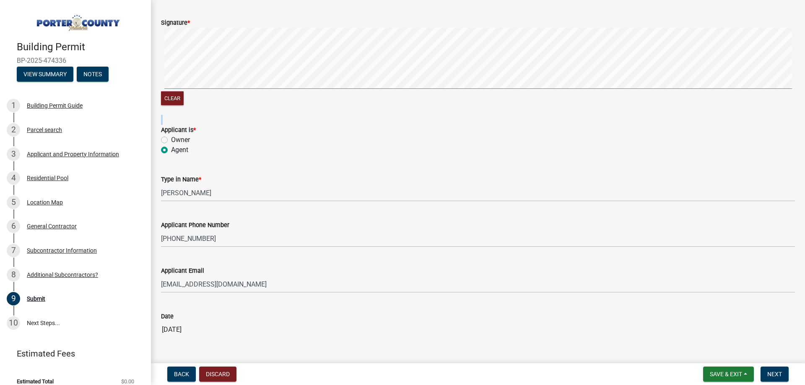
scroll to position [111, 0]
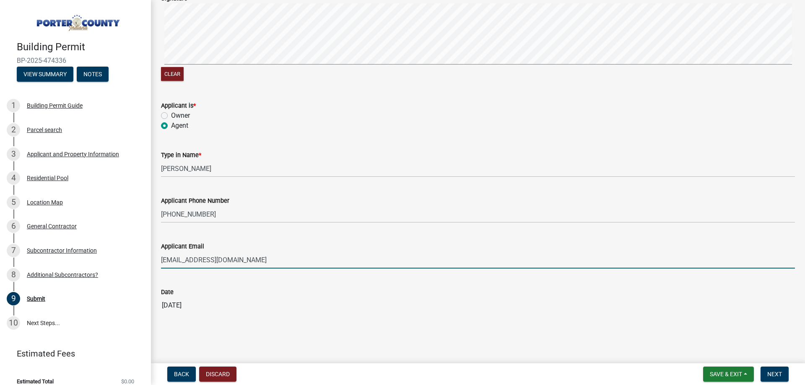
click at [168, 257] on input "[EMAIL_ADDRESS][DOMAIN_NAME]" at bounding box center [478, 259] width 634 height 17
click at [773, 374] on span "Next" at bounding box center [774, 374] width 15 height 7
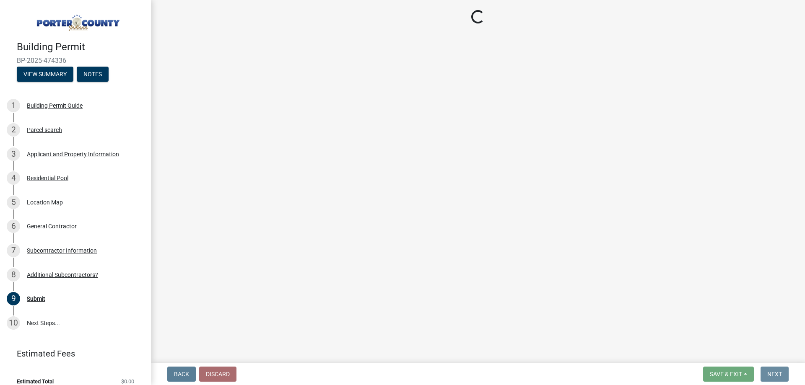
scroll to position [0, 0]
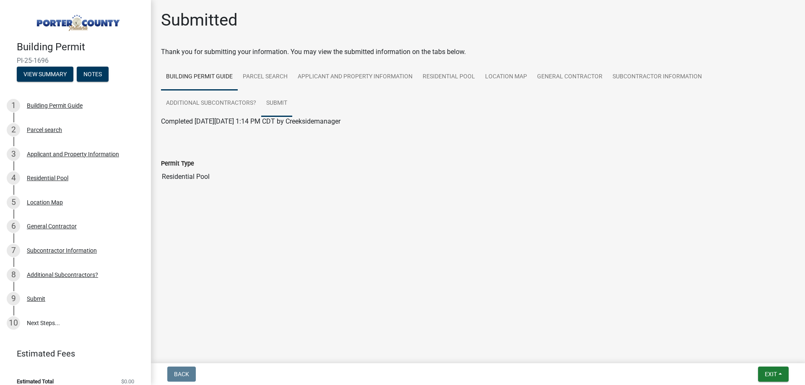
click at [281, 102] on link "Submit" at bounding box center [276, 103] width 31 height 27
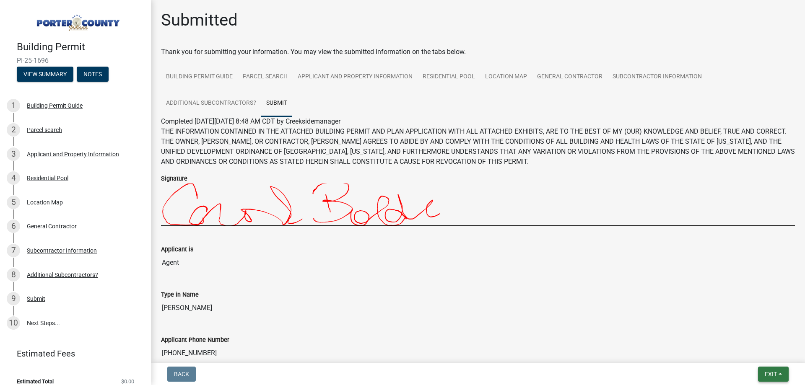
click at [780, 374] on button "Exit" at bounding box center [773, 374] width 31 height 15
click at [752, 355] on button "Save & Exit" at bounding box center [754, 352] width 67 height 20
